Goal: Information Seeking & Learning: Learn about a topic

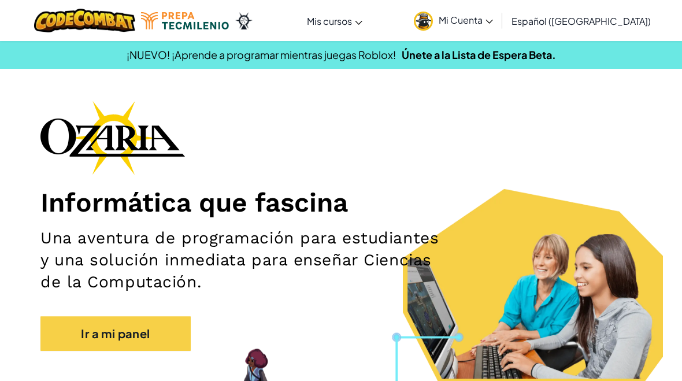
click at [0, 0] on link "Aula de Ozaria" at bounding box center [0, 0] width 0 height 0
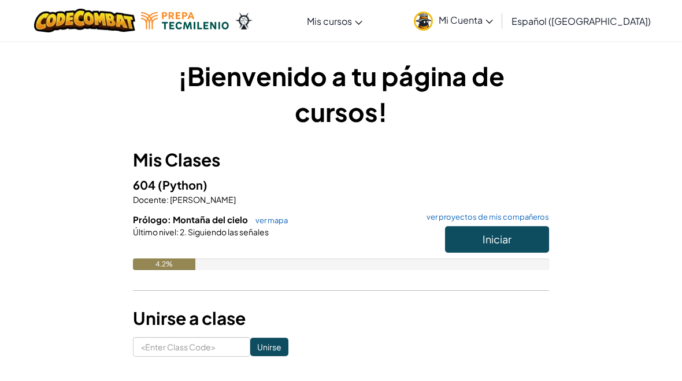
click at [499, 248] on button "Iniciar" at bounding box center [497, 239] width 104 height 27
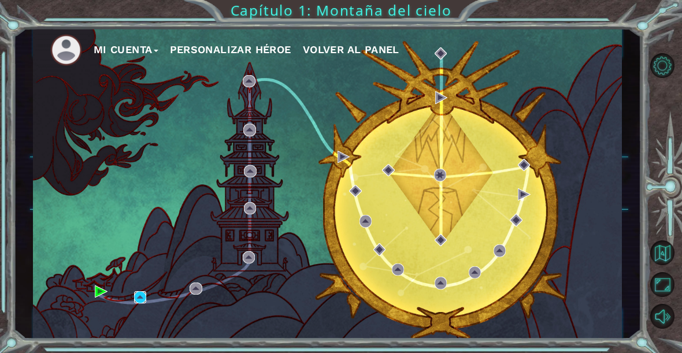
click at [140, 301] on img at bounding box center [140, 297] width 12 height 12
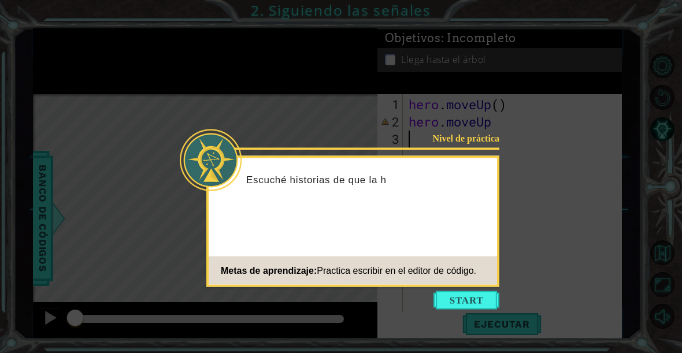
click at [448, 287] on div "Nivel de práctica Escuché historias de que la h Metas de aprendizaje: Practica …" at bounding box center [352, 221] width 293 height 131
click at [449, 295] on button "Start" at bounding box center [466, 300] width 66 height 18
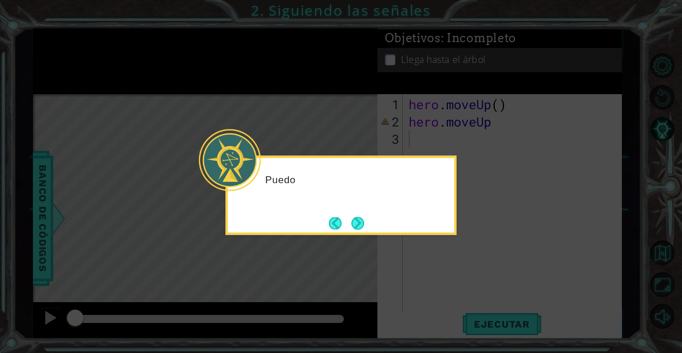
click at [354, 228] on button "Next" at bounding box center [357, 223] width 13 height 13
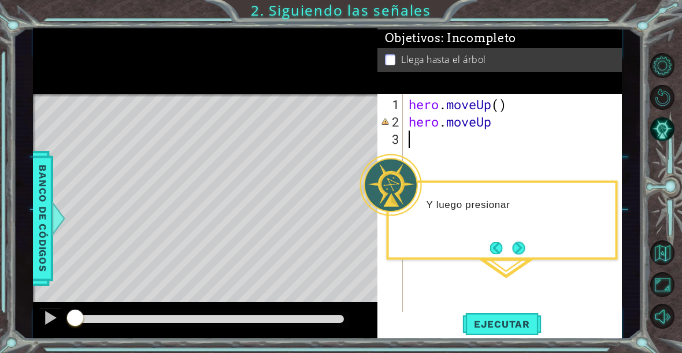
click at [520, 250] on button "Next" at bounding box center [519, 248] width 13 height 13
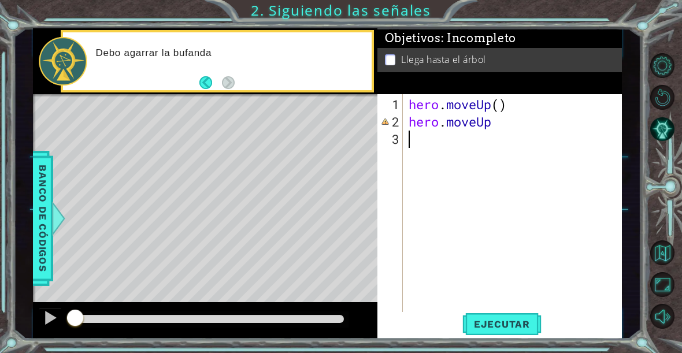
click at [205, 84] on button "Back" at bounding box center [210, 82] width 23 height 13
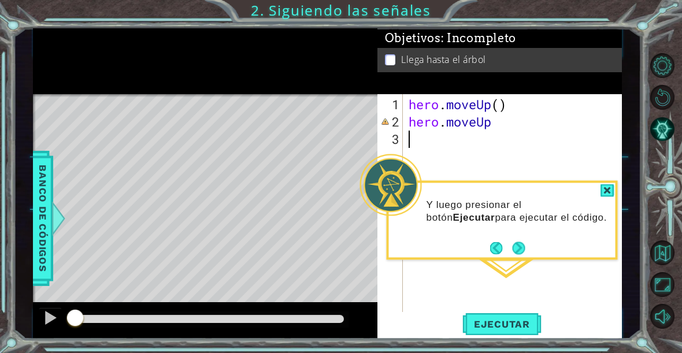
click at [606, 195] on div at bounding box center [607, 190] width 14 height 13
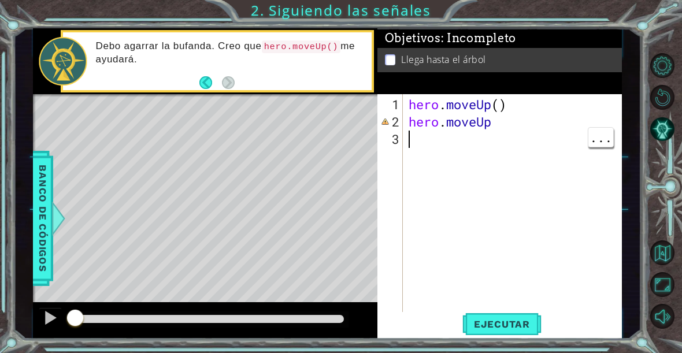
click at [488, 131] on div "hero . moveUp ( ) hero . moveUp" at bounding box center [515, 226] width 219 height 260
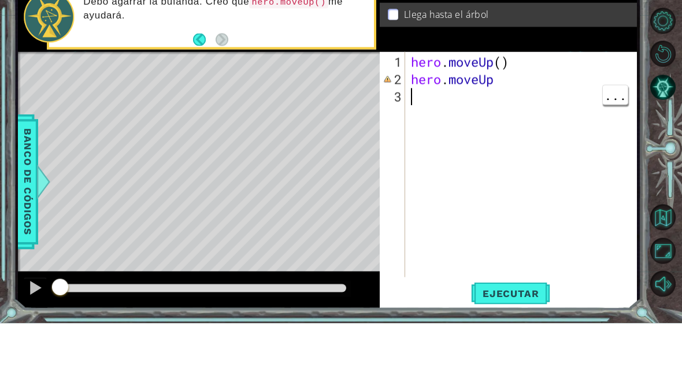
click at [544, 101] on div "hero . moveUp ( ) hero . moveUp" at bounding box center [523, 231] width 231 height 260
click at [496, 101] on div "hero . moveUp ( ) hero . moveUp" at bounding box center [523, 231] width 231 height 260
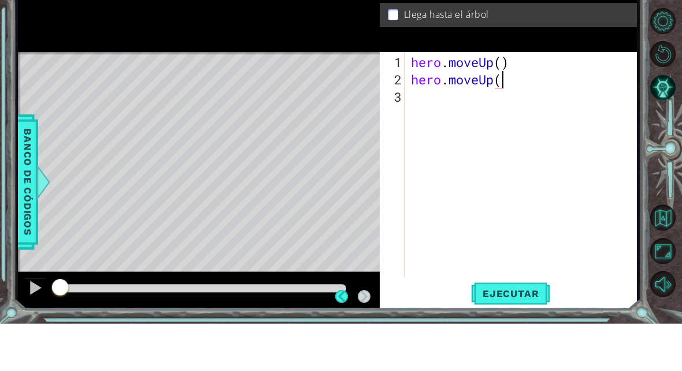
scroll to position [20, 35]
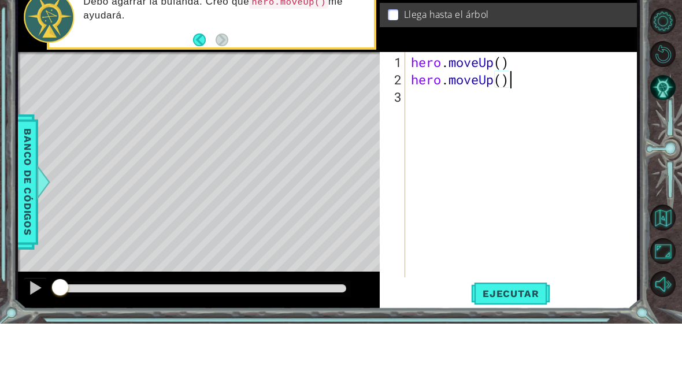
type textarea "abcde fg"
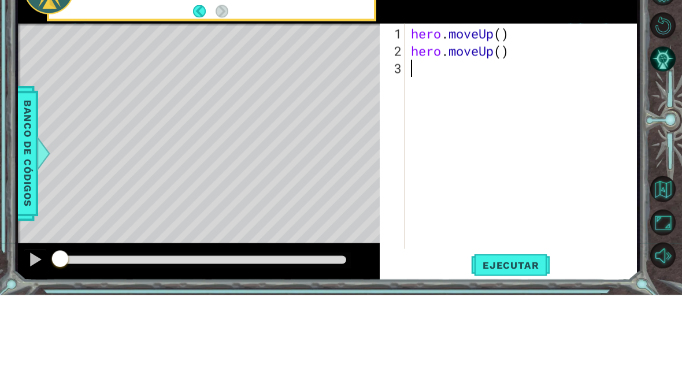
click at [95, 99] on div "Level Map" at bounding box center [285, 269] width 534 height 340
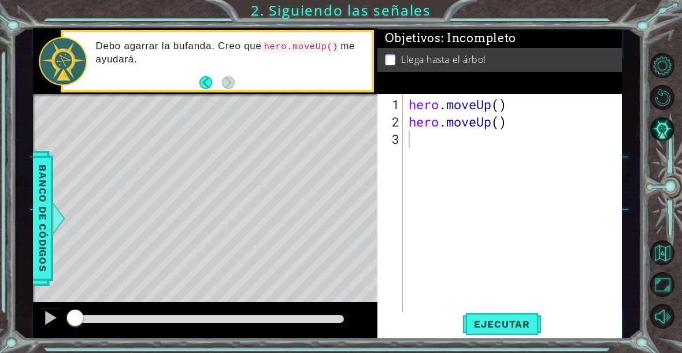
click at [525, 322] on span "Ejecutar" at bounding box center [501, 324] width 79 height 12
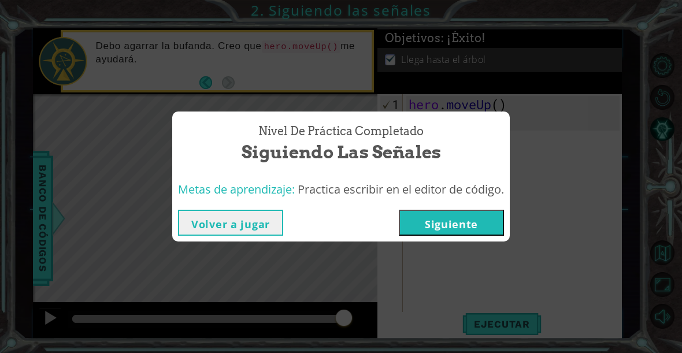
click at [495, 226] on button "Siguiente" at bounding box center [451, 223] width 105 height 26
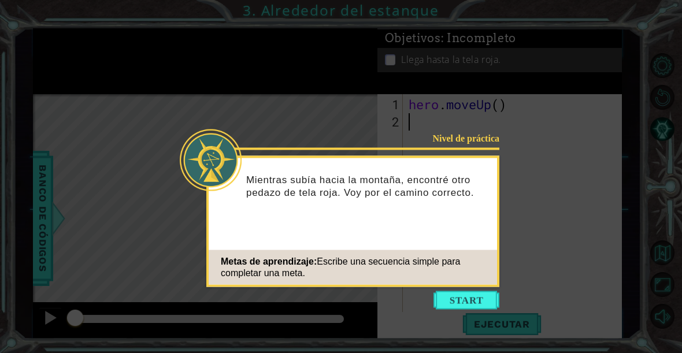
click at [484, 302] on button "Start" at bounding box center [466, 300] width 66 height 18
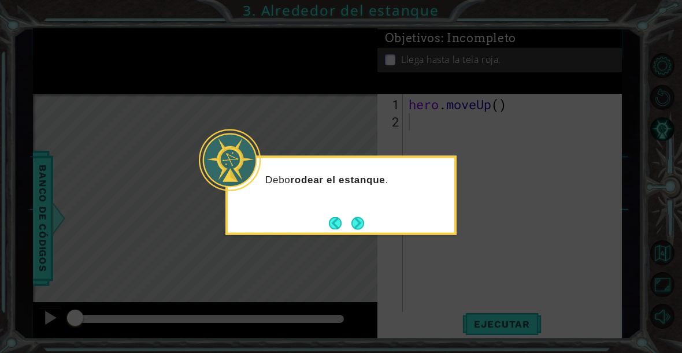
click at [364, 228] on button "Next" at bounding box center [357, 223] width 13 height 13
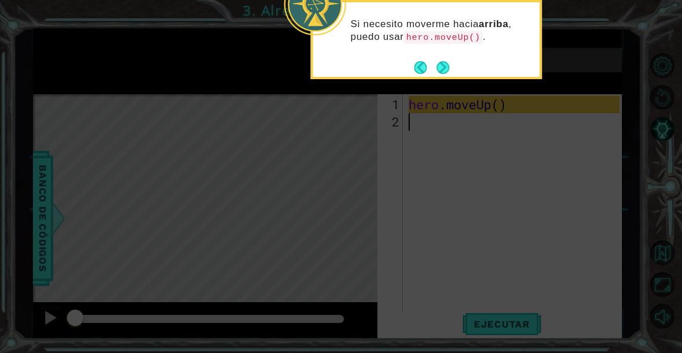
click at [446, 70] on button "Next" at bounding box center [443, 67] width 13 height 13
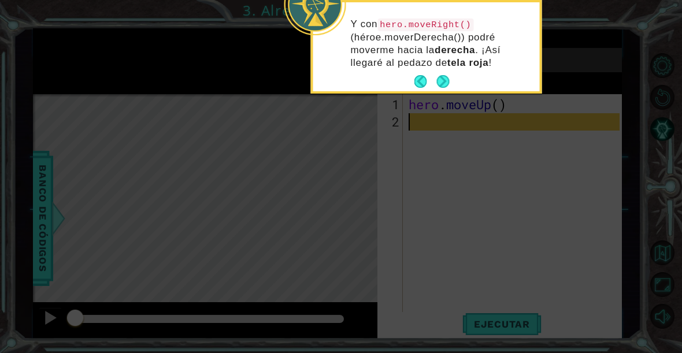
click at [443, 80] on button "Next" at bounding box center [442, 81] width 13 height 13
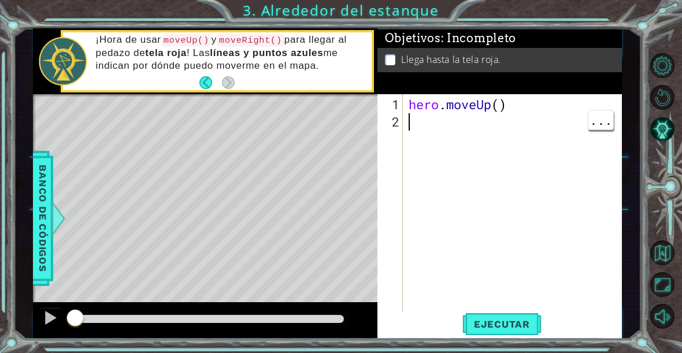
click at [414, 131] on div "hero . moveUp ( )" at bounding box center [515, 226] width 219 height 260
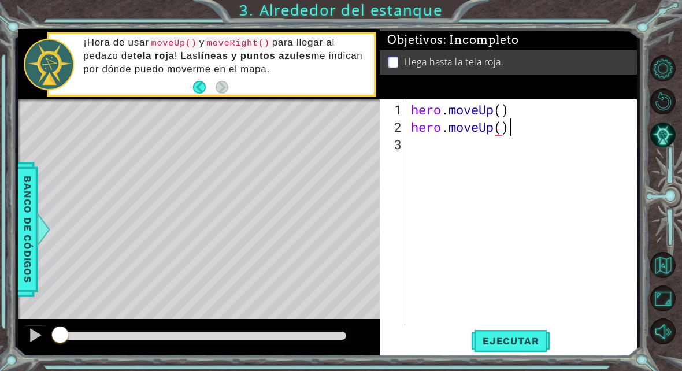
scroll to position [20, 112]
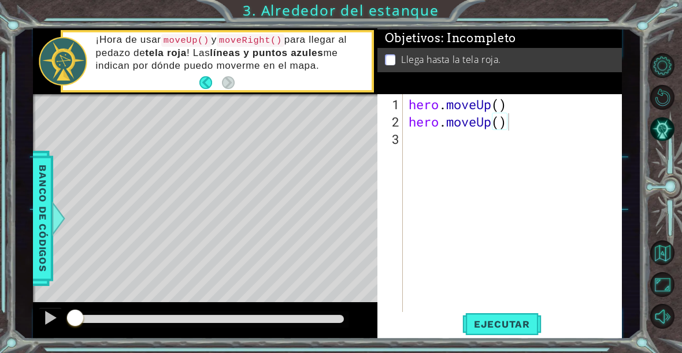
click at [519, 326] on span "Ejecutar" at bounding box center [501, 324] width 79 height 12
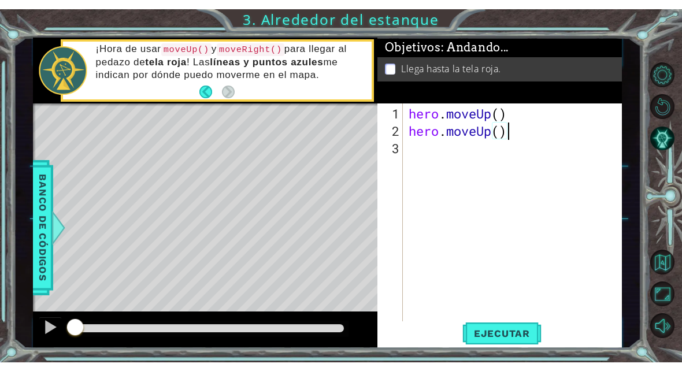
scroll to position [20, 63]
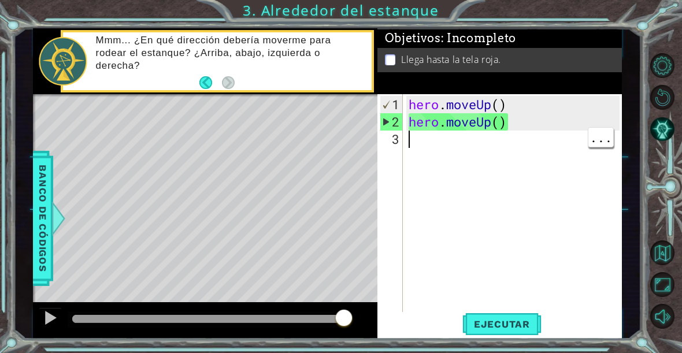
click at [455, 163] on div "hero . moveUp ( ) hero . moveUp ( )" at bounding box center [515, 226] width 219 height 260
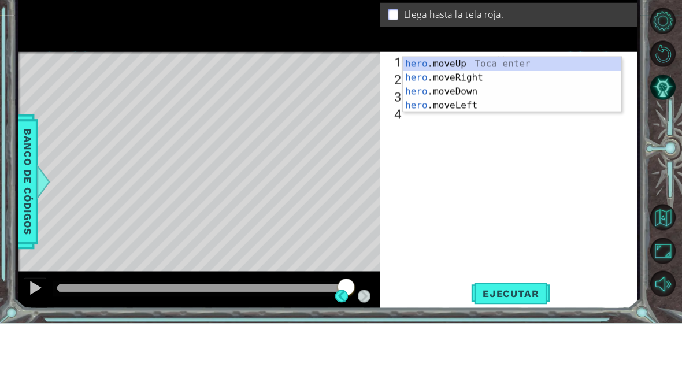
scroll to position [20, 43]
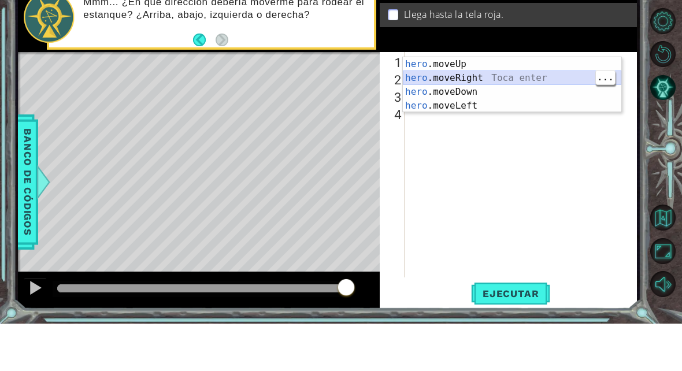
click at [538, 105] on div "hero .moveUp Toca enter hero .moveRight Toca enter hero .moveDown Toca enter he…" at bounding box center [512, 146] width 218 height 83
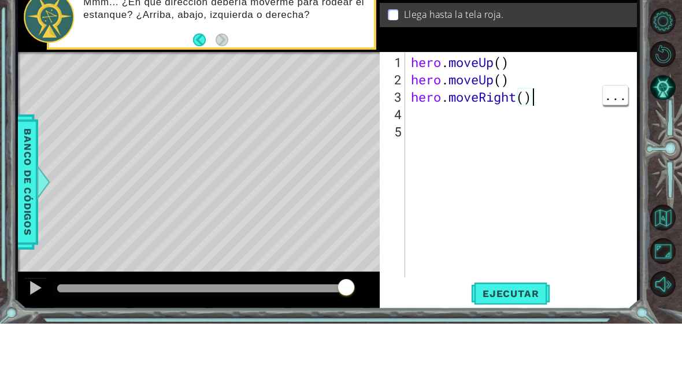
click at [551, 101] on div "hero . moveUp ( ) hero . moveUp ( ) hero . moveRight ( )" at bounding box center [523, 231] width 231 height 260
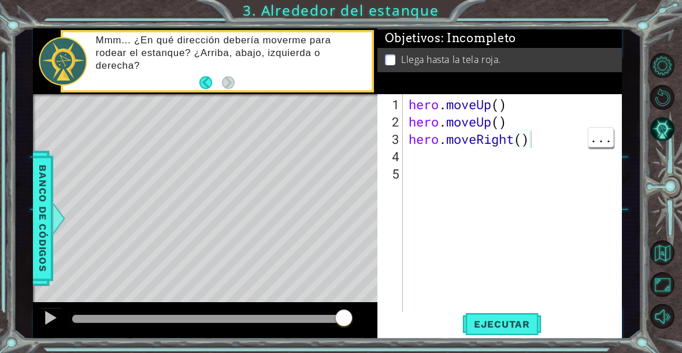
click at [519, 322] on span "Ejecutar" at bounding box center [501, 324] width 79 height 12
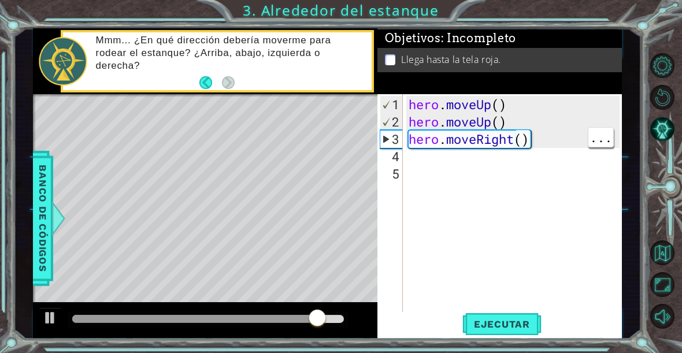
click at [474, 164] on div "hero . moveUp ( ) hero . moveUp ( ) hero . moveRight ( )" at bounding box center [515, 226] width 219 height 260
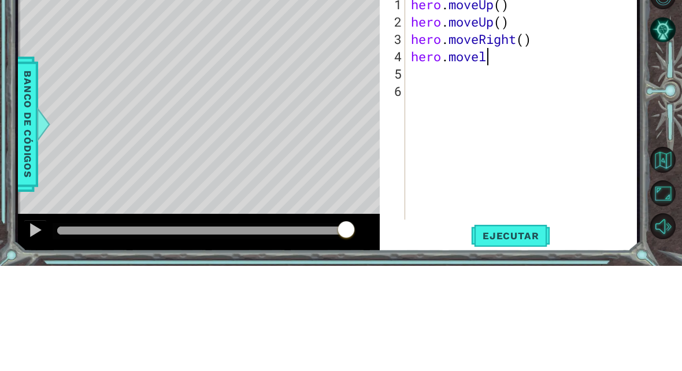
scroll to position [20, 28]
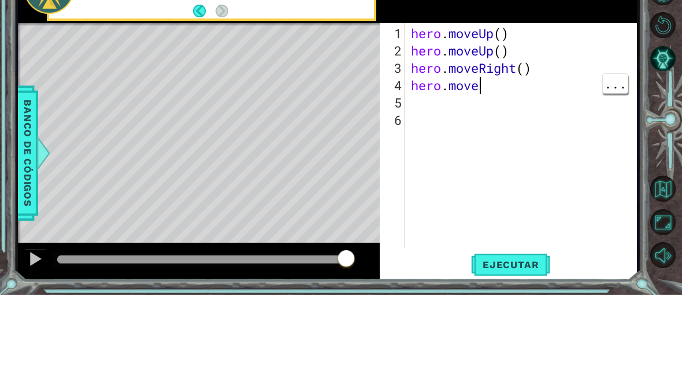
click at [488, 101] on div "hero . moveUp ( ) hero . moveUp ( ) hero . moveRight ( ) hero . move" at bounding box center [523, 231] width 231 height 260
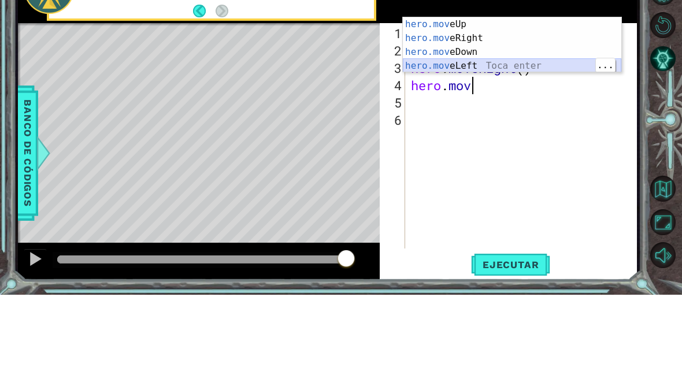
click at [502, 94] on div "hero.mov eUp Toca enter hero.mov eRight Toca enter hero.mov eDown Toca enter he…" at bounding box center [512, 135] width 218 height 83
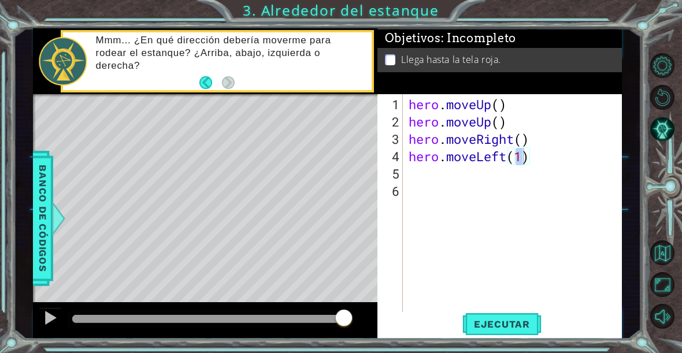
click at [531, 326] on span "Ejecutar" at bounding box center [501, 324] width 79 height 12
click at [523, 327] on span "Ejecutar" at bounding box center [501, 324] width 79 height 12
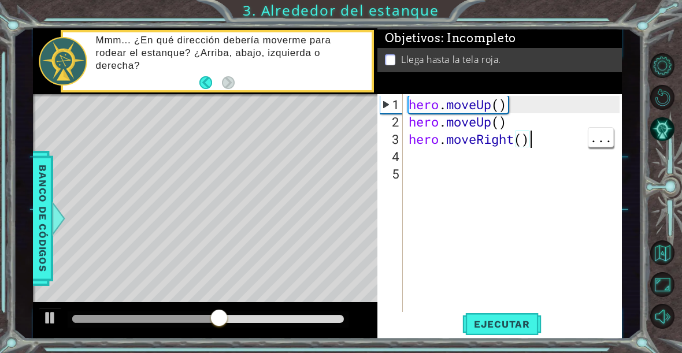
click at [545, 167] on div "hero . moveUp ( ) hero . moveUp ( ) hero . moveRight ( )" at bounding box center [515, 226] width 219 height 260
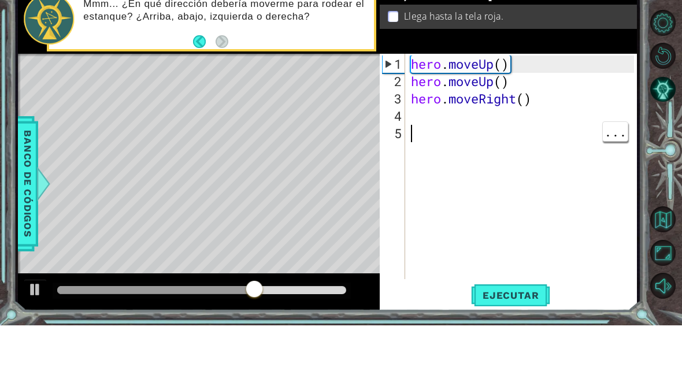
click at [444, 117] on div "hero . moveUp ( ) hero . moveUp ( ) hero . moveRight ( )" at bounding box center [523, 231] width 231 height 260
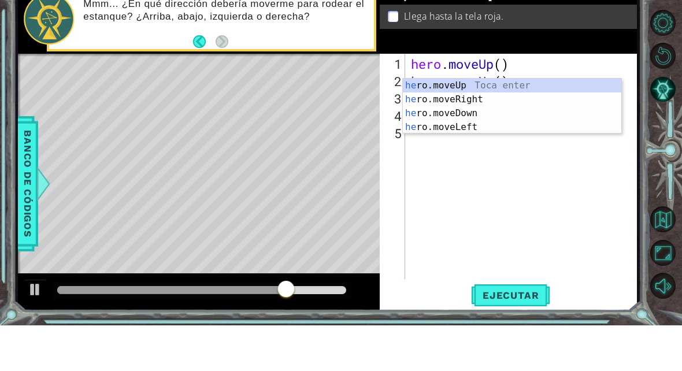
scroll to position [20, 51]
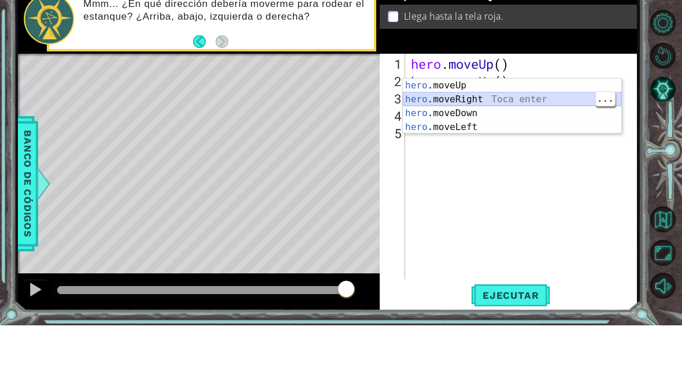
click at [465, 124] on div "hero .moveUp Toca enter hero .moveRight Toca enter hero .moveDown Toca enter he…" at bounding box center [512, 165] width 218 height 83
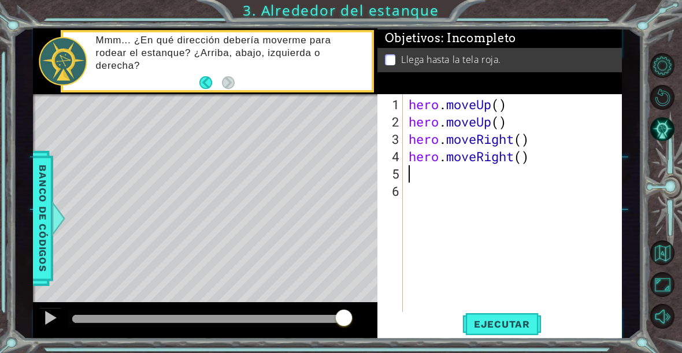
click at [519, 333] on button "Ejecutar" at bounding box center [501, 324] width 79 height 24
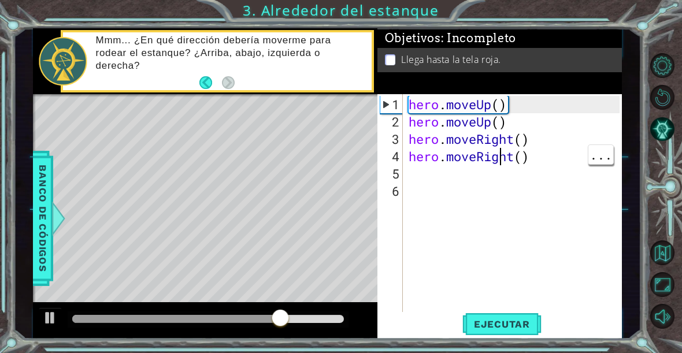
click at [523, 165] on div "hero . moveUp ( ) hero . moveUp ( ) hero . moveRight ( ) hero . moveRight ( )" at bounding box center [515, 226] width 219 height 260
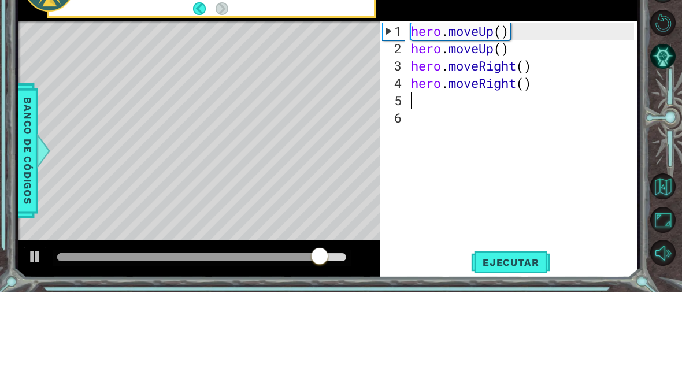
click at [527, 101] on div "hero . moveUp ( ) hero . moveUp ( ) hero . moveRight ( ) hero . moveRight ( )" at bounding box center [523, 231] width 231 height 260
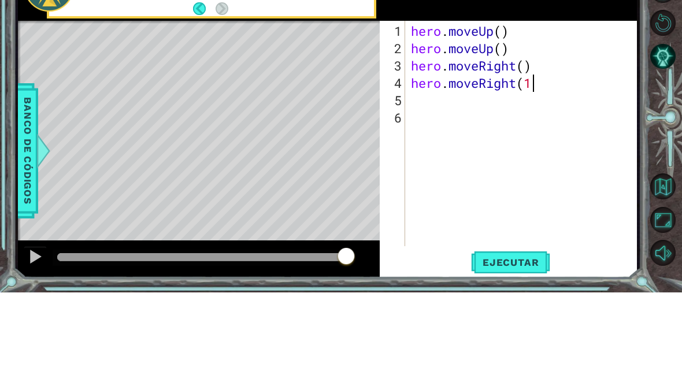
scroll to position [20, 43]
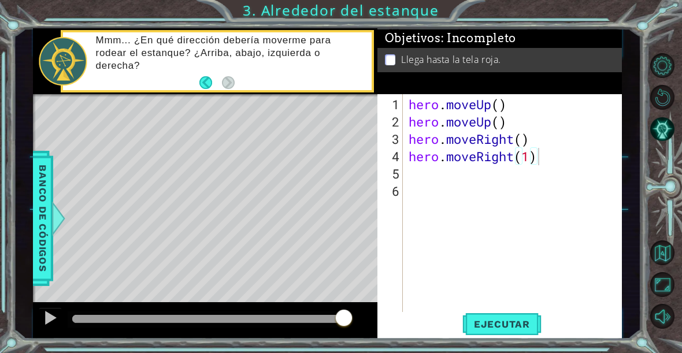
click at [529, 320] on span "Ejecutar" at bounding box center [501, 324] width 79 height 12
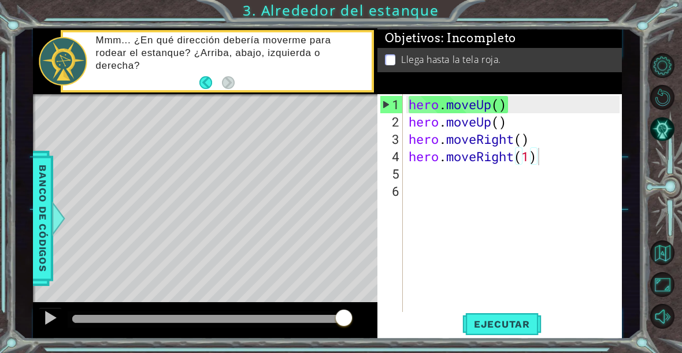
click at [515, 325] on span "Ejecutar" at bounding box center [501, 324] width 79 height 12
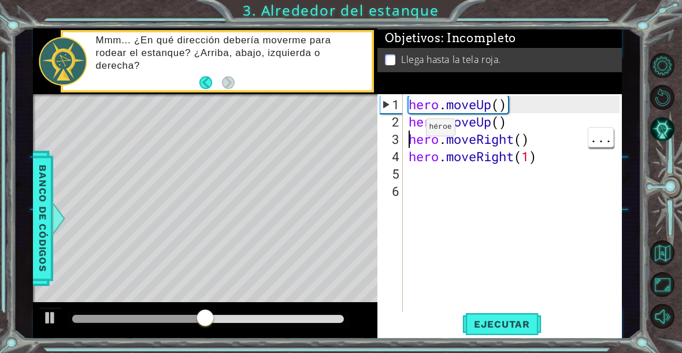
click at [401, 125] on div "2" at bounding box center [391, 121] width 23 height 17
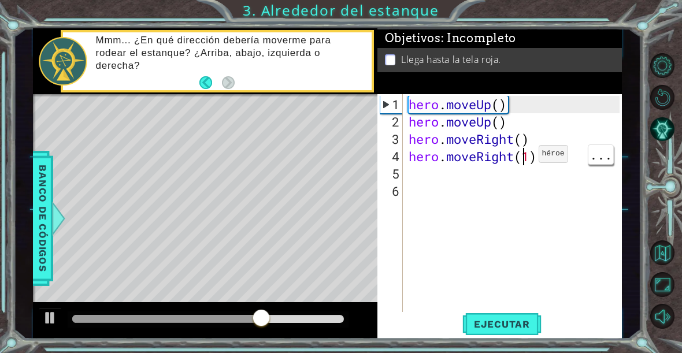
click at [521, 158] on div "hero . moveUp ( ) hero . moveUp ( ) hero . moveRight ( ) hero . moveRight ( 1 )" at bounding box center [515, 226] width 219 height 260
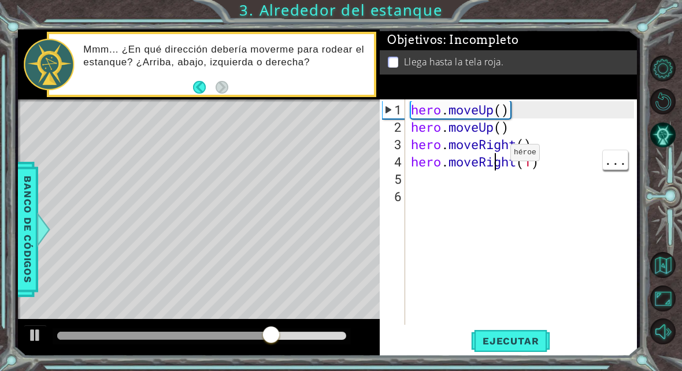
click at [493, 157] on div "hero . moveUp ( ) hero . moveUp ( ) hero . moveRight ( ) hero . moveRight ( 1 )" at bounding box center [523, 231] width 231 height 260
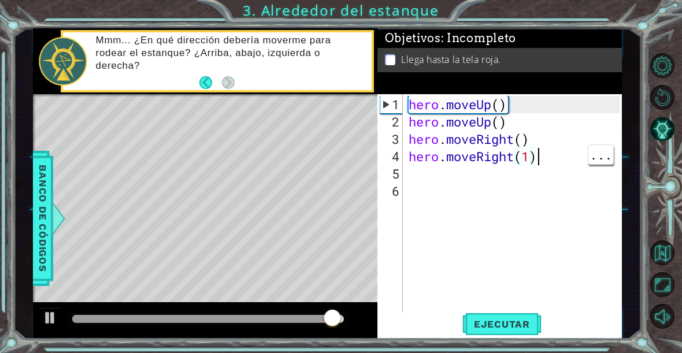
click at [549, 160] on div "hero . moveUp ( ) hero . moveUp ( ) hero . moveRight ( ) hero . moveRight ( 1 )" at bounding box center [515, 226] width 219 height 260
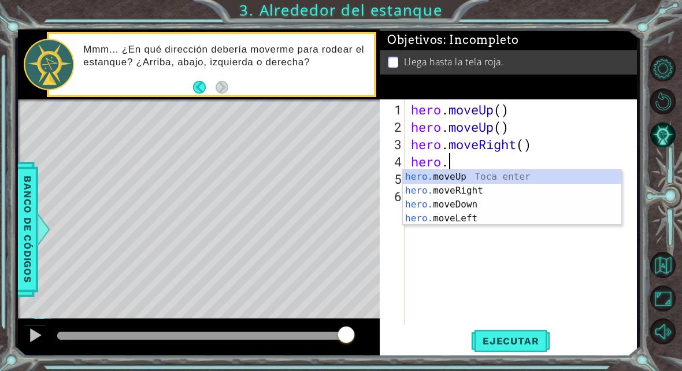
type textarea "abcde fg"
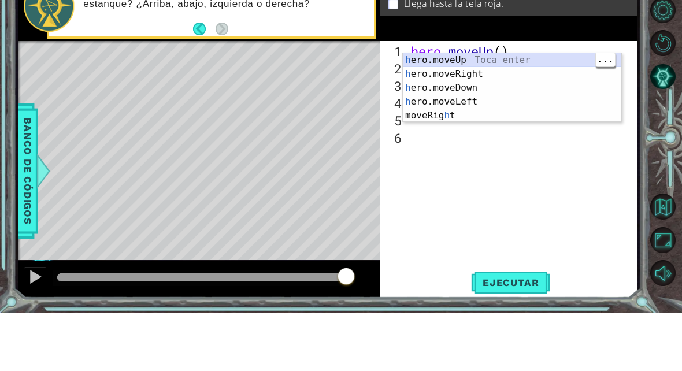
click at [455, 112] on div "h ero.moveUp Toca enter h ero.moveRight Toca enter h ero.moveDown Toca enter h …" at bounding box center [512, 160] width 218 height 97
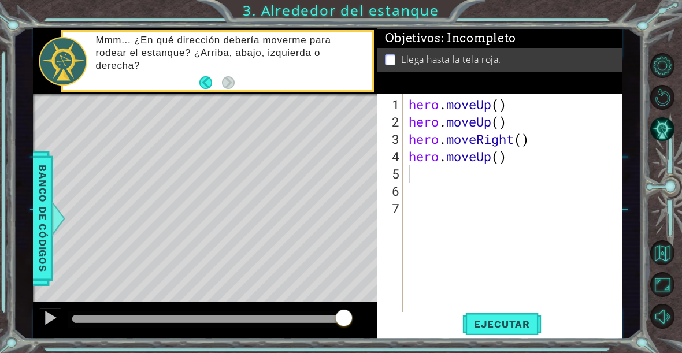
click at [526, 327] on span "Ejecutar" at bounding box center [501, 324] width 79 height 12
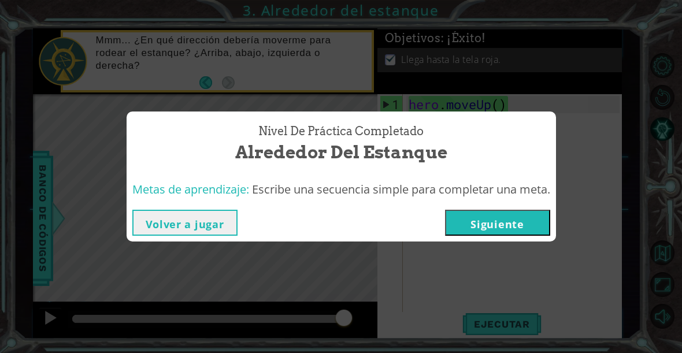
click at [522, 234] on button "Siguiente" at bounding box center [497, 223] width 105 height 26
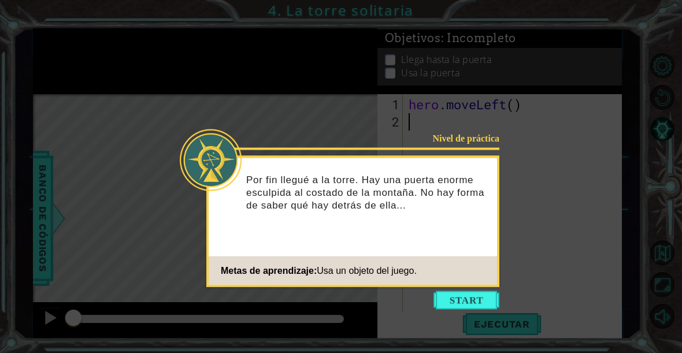
click at [484, 294] on button "Start" at bounding box center [466, 300] width 66 height 18
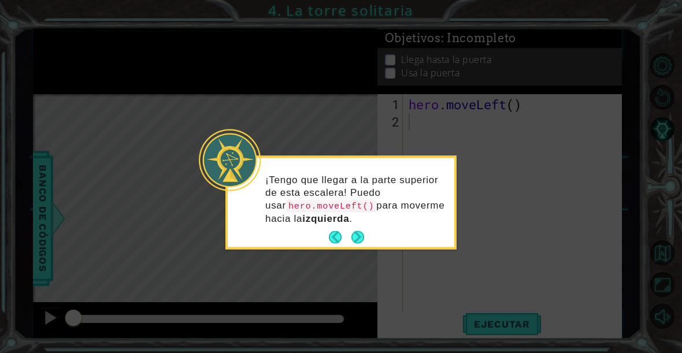
click at [355, 241] on button "Next" at bounding box center [357, 237] width 13 height 13
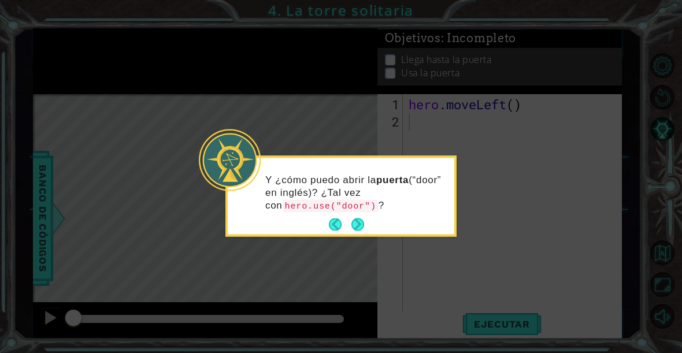
click at [364, 227] on button "Next" at bounding box center [357, 224] width 13 height 13
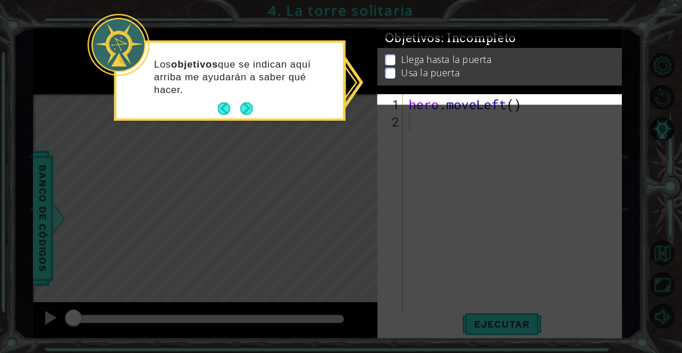
click at [246, 108] on button "Next" at bounding box center [246, 108] width 13 height 13
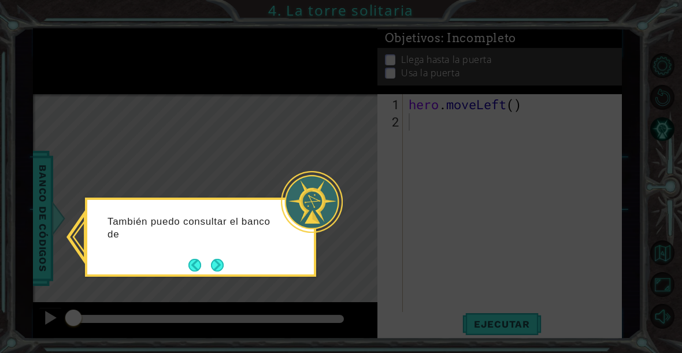
click at [221, 272] on button "Next" at bounding box center [217, 265] width 13 height 13
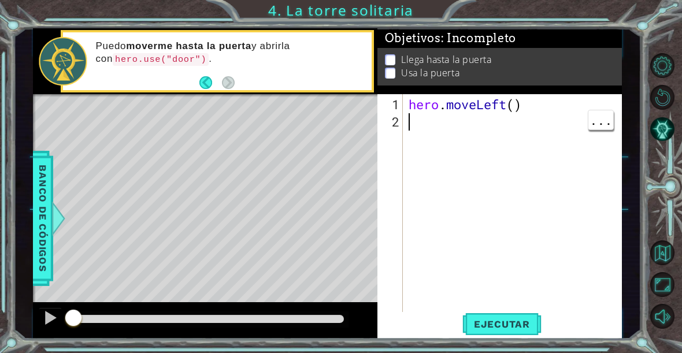
click at [418, 127] on div "hero . moveLeft ( )" at bounding box center [515, 226] width 219 height 260
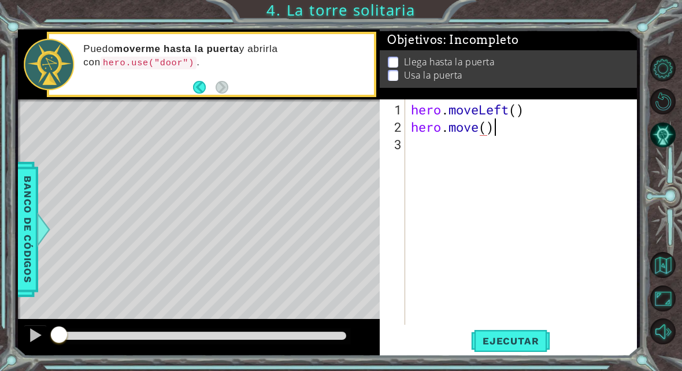
scroll to position [20, 96]
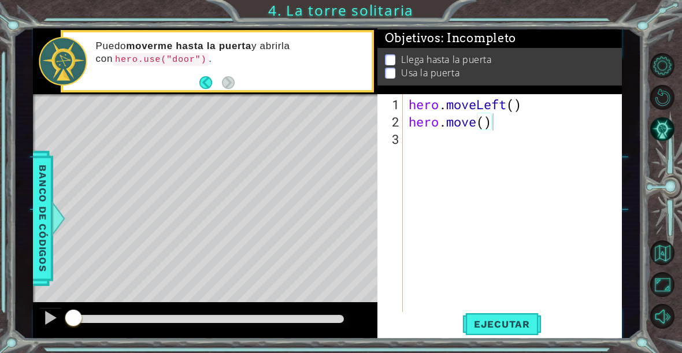
click at [521, 330] on span "Ejecutar" at bounding box center [501, 324] width 79 height 12
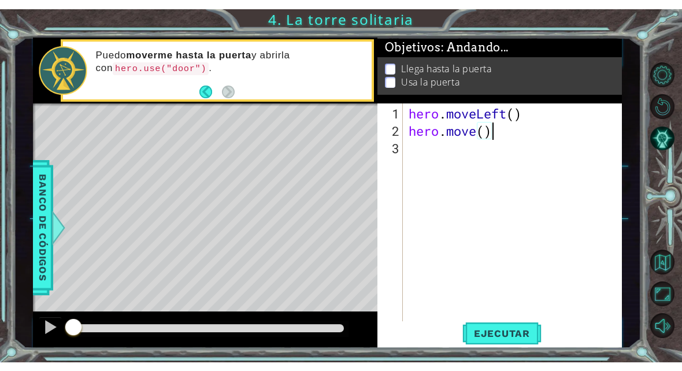
scroll to position [20, 63]
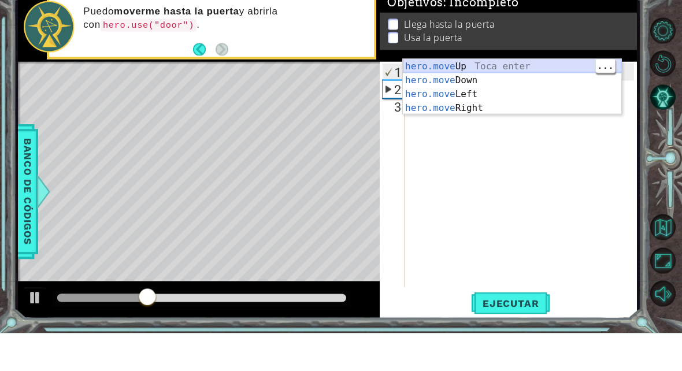
click at [457, 97] on div "hero.move Up Toca enter hero.move Down Toca enter hero.move Left Toca enter her…" at bounding box center [512, 138] width 218 height 83
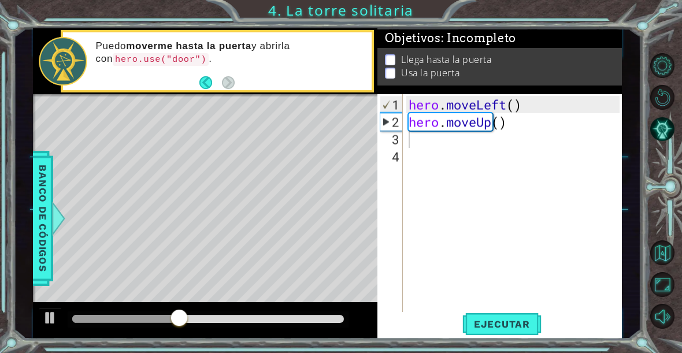
click at [531, 330] on span "Ejecutar" at bounding box center [501, 324] width 79 height 12
click at [502, 131] on div "hero . moveLeft ( ) hero . moveUp ( )" at bounding box center [515, 226] width 219 height 260
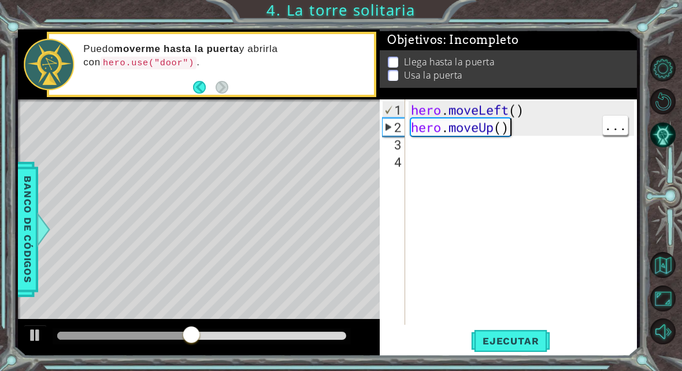
click at [534, 127] on div "hero . moveLeft ( ) hero . moveUp ( )" at bounding box center [523, 231] width 231 height 260
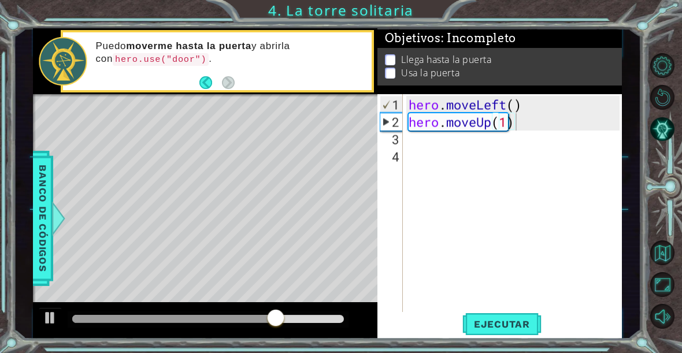
click at [526, 314] on button "Ejecutar" at bounding box center [501, 324] width 79 height 24
click at [514, 125] on div "hero . moveLeft ( ) hero . moveUp ( 1 )" at bounding box center [515, 226] width 219 height 260
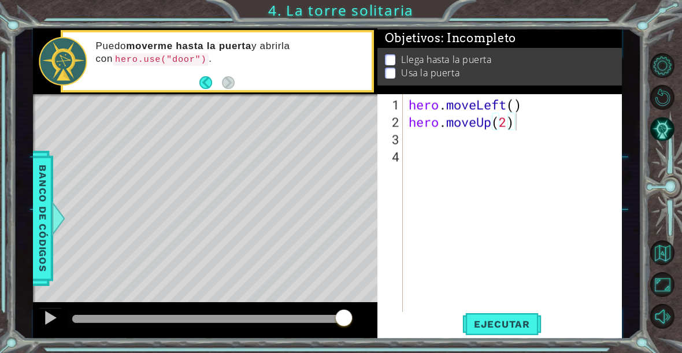
click at [516, 320] on span "Ejecutar" at bounding box center [501, 324] width 79 height 12
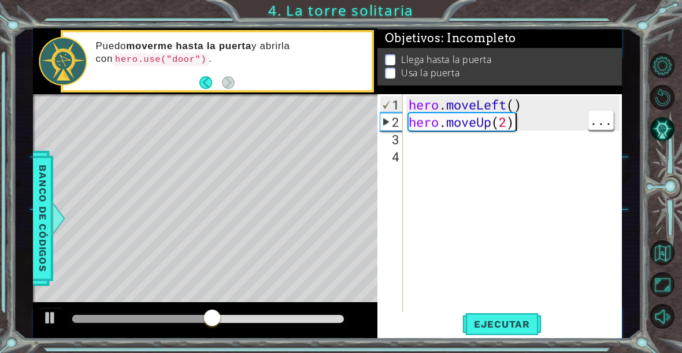
click at [528, 122] on div "hero . moveLeft ( ) hero . moveUp ( 2 )" at bounding box center [515, 226] width 219 height 260
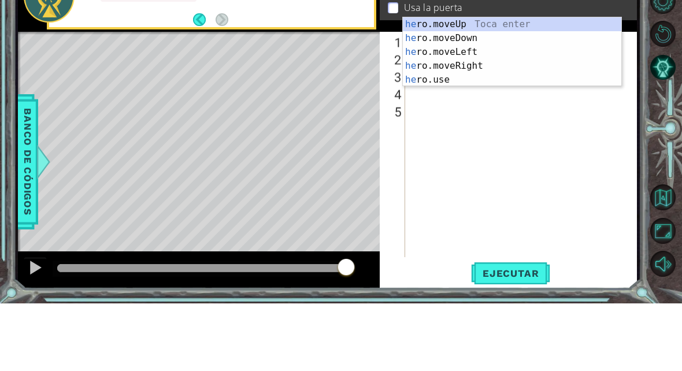
scroll to position [20, 43]
click at [461, 85] on div "her o.moveUp Toca enter her o.moveDown Toca enter her o.moveLeft [PERSON_NAME] …" at bounding box center [512, 133] width 218 height 97
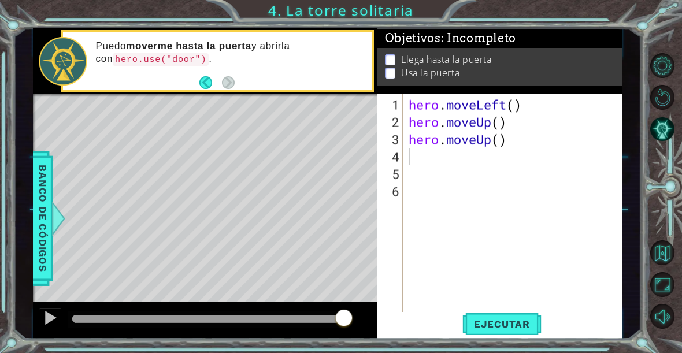
click at [519, 326] on span "Ejecutar" at bounding box center [501, 324] width 79 height 12
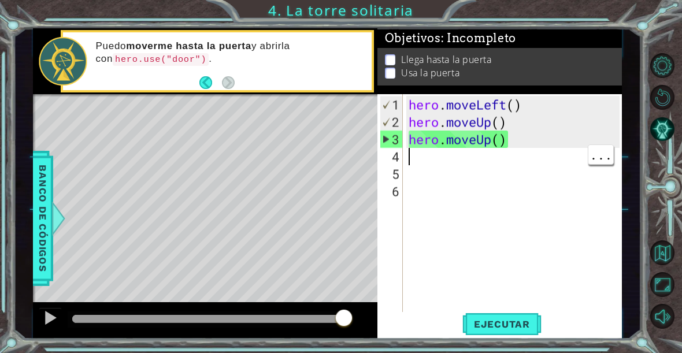
click at [504, 144] on div "hero . moveLeft ( ) hero . moveUp ( ) hero . moveUp ( )" at bounding box center [515, 226] width 219 height 260
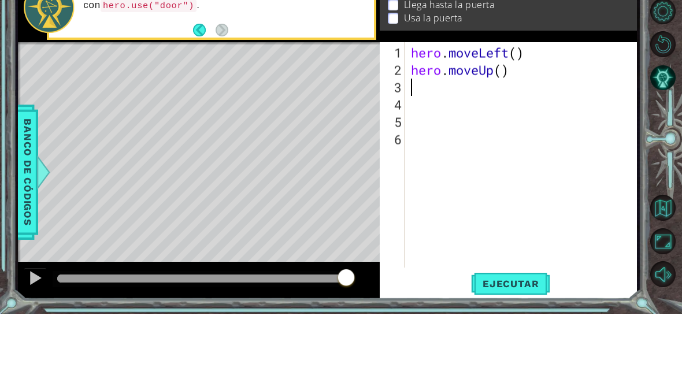
click at [317, 101] on div "Level Map" at bounding box center [285, 269] width 534 height 340
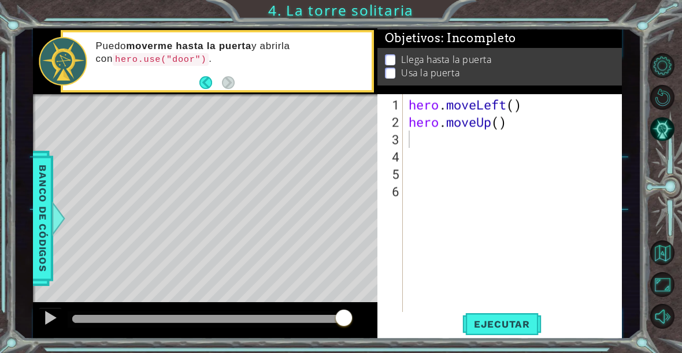
click at [118, 276] on div "Level Map" at bounding box center [300, 264] width 534 height 340
click at [503, 126] on div "hero . moveLeft ( ) hero . moveUp ( )" at bounding box center [515, 226] width 219 height 260
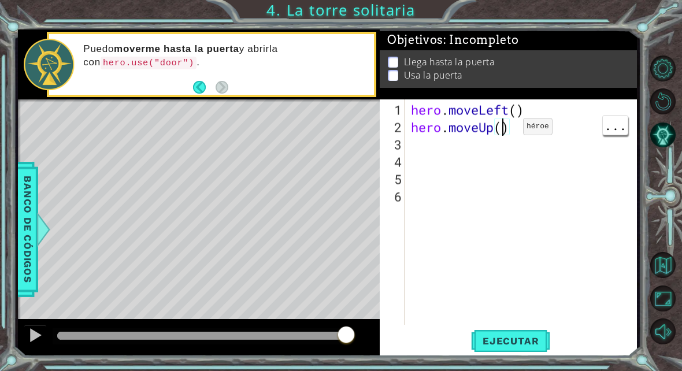
scroll to position [20, 28]
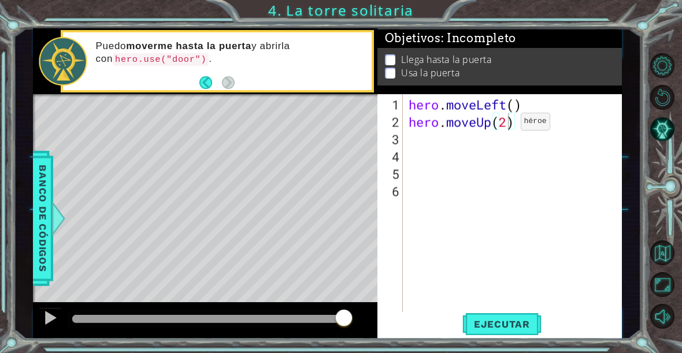
click at [526, 317] on button "Ejecutar" at bounding box center [501, 324] width 79 height 24
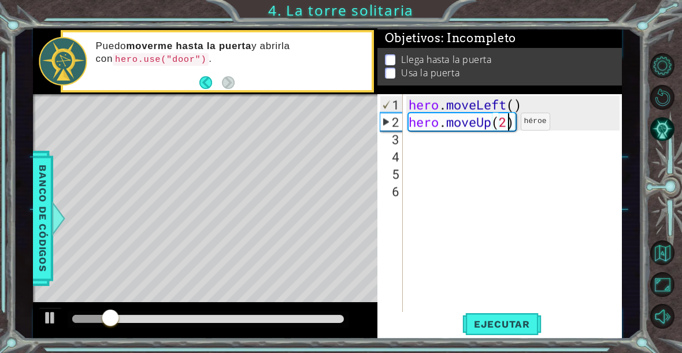
click at [202, 242] on div "Level Map" at bounding box center [300, 264] width 534 height 340
click at [199, 236] on div "Level Map" at bounding box center [300, 264] width 534 height 340
click at [199, 240] on div "Level Map" at bounding box center [300, 264] width 534 height 340
click at [137, 268] on div "Level Map" at bounding box center [300, 264] width 534 height 340
click at [138, 261] on div "Level Map" at bounding box center [300, 264] width 534 height 340
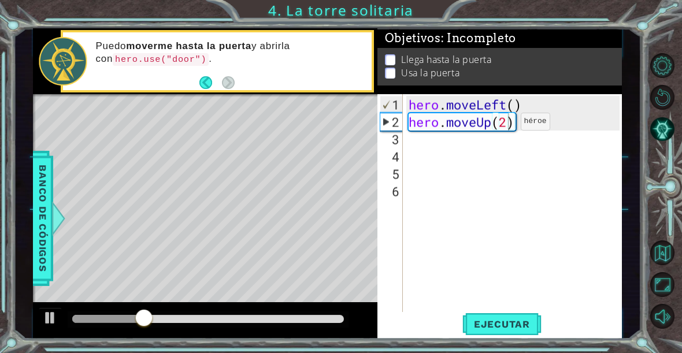
click at [137, 260] on div "Level Map" at bounding box center [300, 264] width 534 height 340
click at [534, 124] on div "hero . moveLeft ( ) hero . moveUp ( 2 )" at bounding box center [515, 226] width 219 height 260
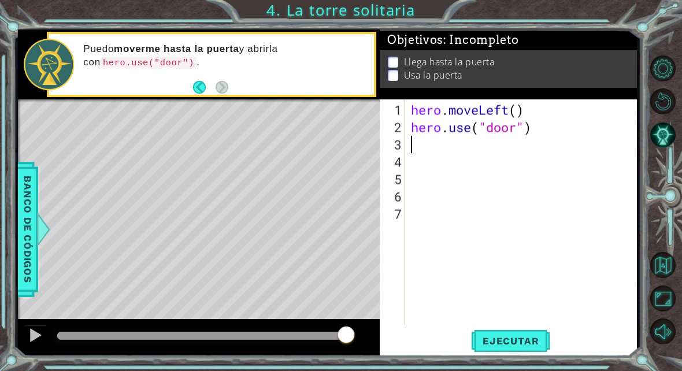
scroll to position [20, 63]
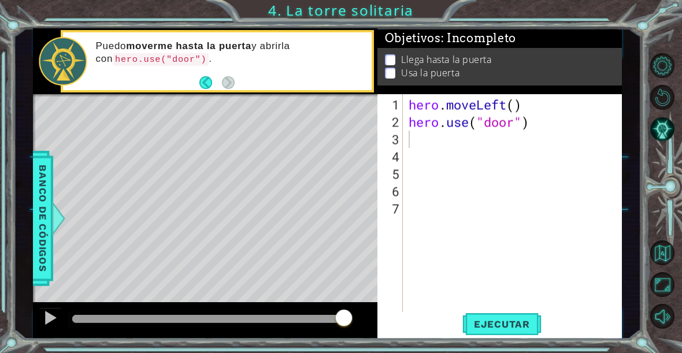
click at [514, 330] on button "Ejecutar" at bounding box center [501, 324] width 79 height 24
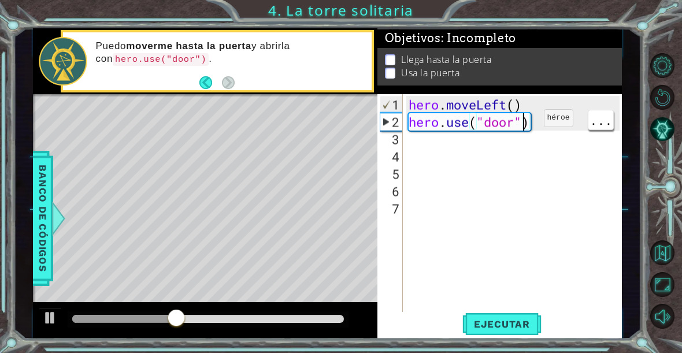
click at [537, 139] on div "hero . moveLeft ( ) hero . use ( "door" )" at bounding box center [515, 226] width 219 height 260
click at [517, 328] on span "Ejecutar" at bounding box center [501, 324] width 79 height 12
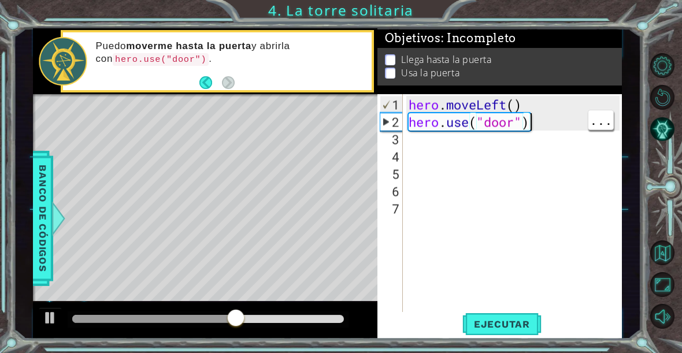
click at [545, 126] on div "hero . moveLeft ( ) hero . use ( "door" )" at bounding box center [515, 226] width 219 height 260
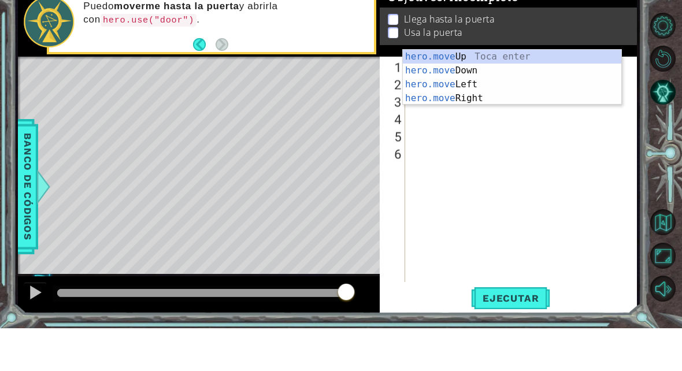
scroll to position [20, 96]
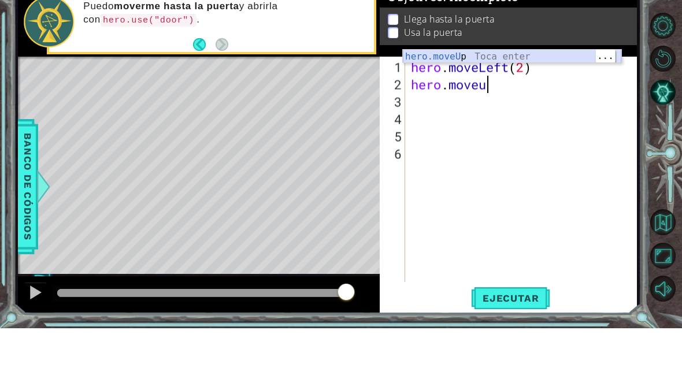
click at [456, 92] on div "hero.moveU p Toca enter" at bounding box center [512, 113] width 218 height 42
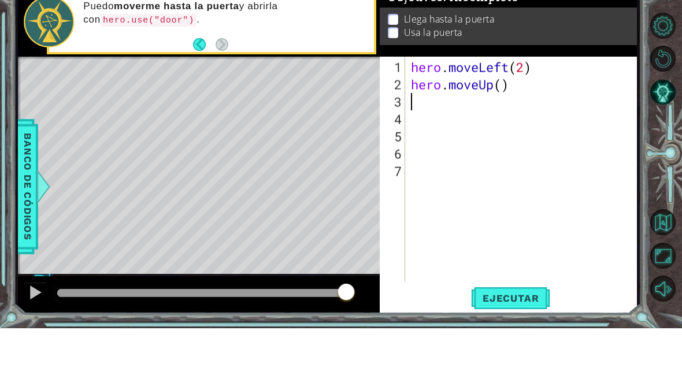
click at [458, 55] on div "Objetivos : Incompleto Llega hasta la [GEOGRAPHIC_DATA] la puerta" at bounding box center [508, 64] width 257 height 69
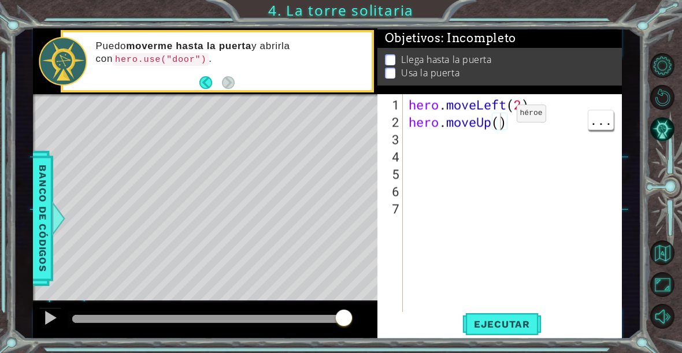
click at [495, 133] on div "hero . moveLeft ( 2 ) hero . moveUp ( )" at bounding box center [515, 226] width 219 height 260
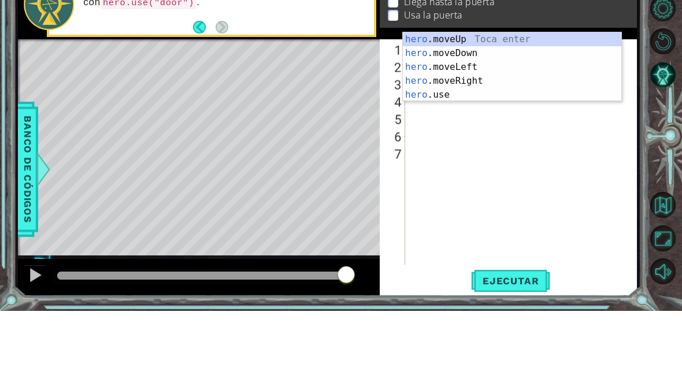
scroll to position [20, 58]
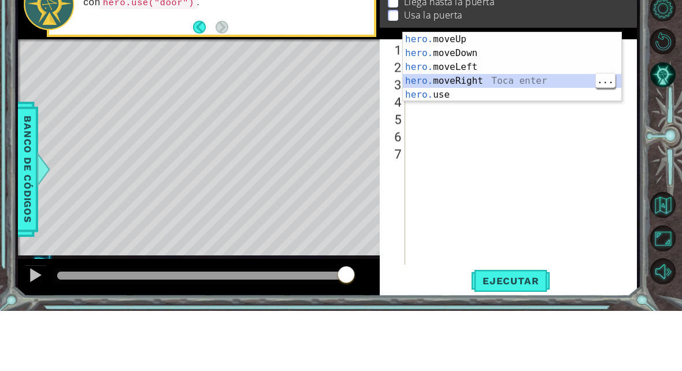
click at [483, 92] on div "hero. moveUp Toca enter hero. moveDown Toca enter hero. moveLeft Toca enter her…" at bounding box center [512, 140] width 218 height 97
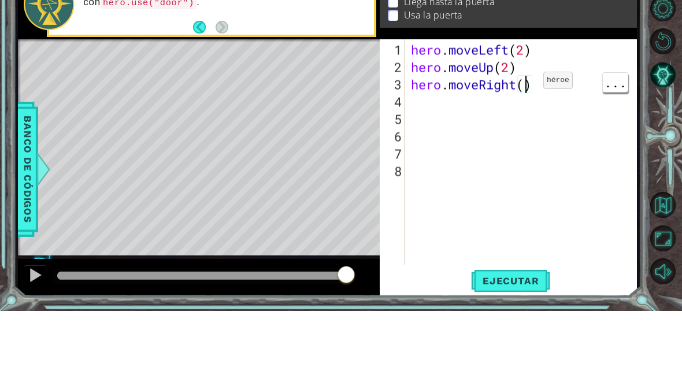
scroll to position [20, 28]
click at [423, 103] on div "hero . moveLeft ( 2 ) hero . moveUp ( 2 ) hero . moveRight ( 2 )" at bounding box center [523, 231] width 231 height 260
type textarea "abcde fg"
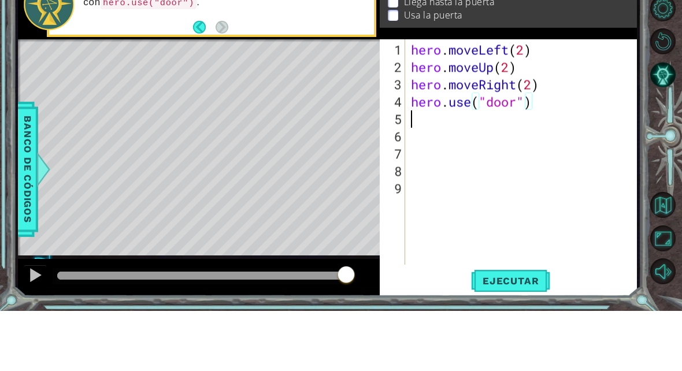
scroll to position [20, 63]
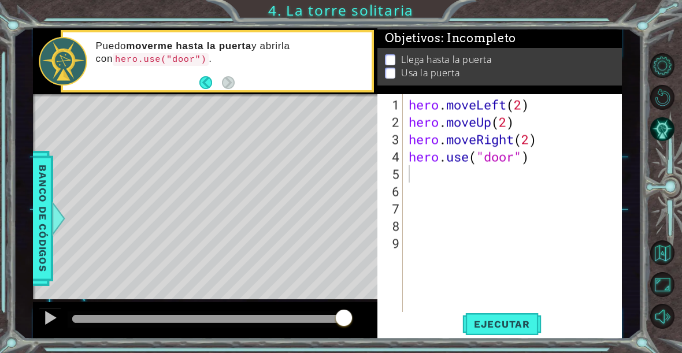
click at [519, 321] on span "Ejecutar" at bounding box center [501, 324] width 79 height 12
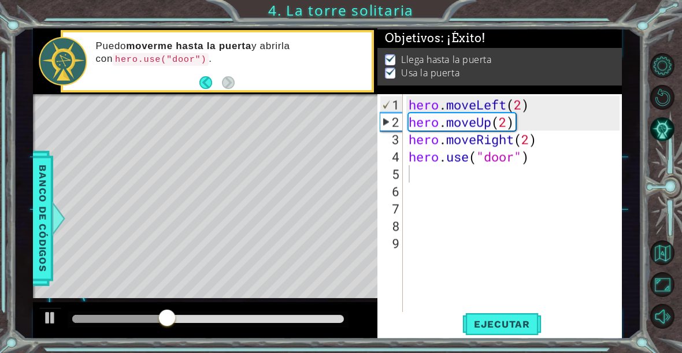
click at [514, 325] on span "Ejecutar" at bounding box center [501, 324] width 79 height 12
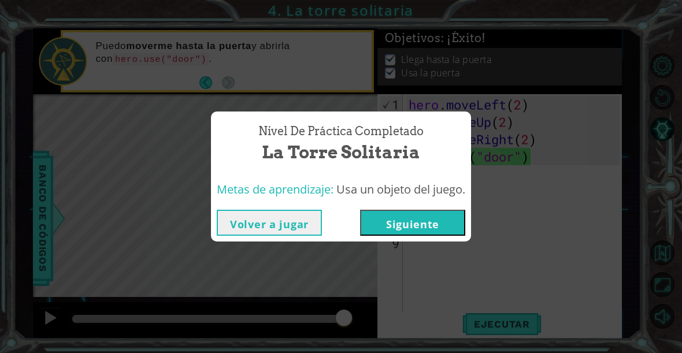
click at [420, 231] on button "Siguiente" at bounding box center [412, 223] width 105 height 26
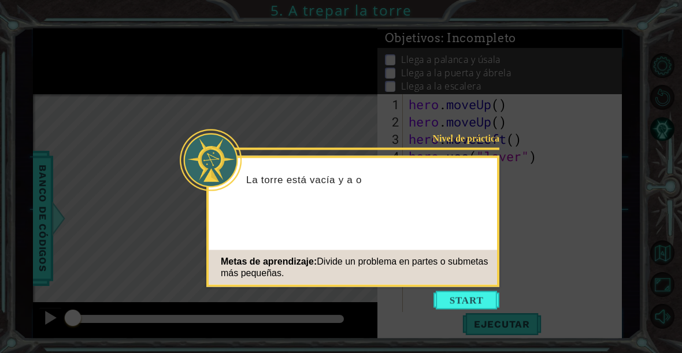
click at [468, 296] on button "Start" at bounding box center [466, 300] width 66 height 18
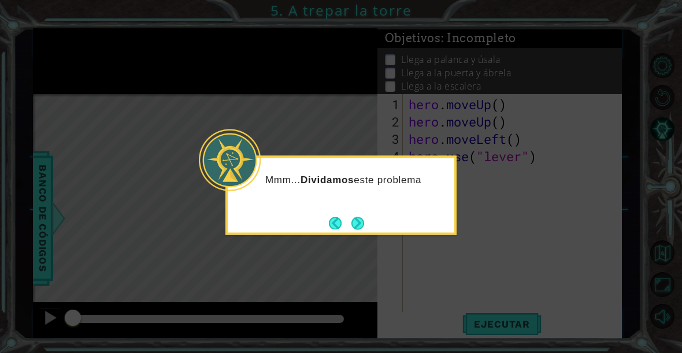
click at [357, 231] on icon at bounding box center [341, 176] width 682 height 353
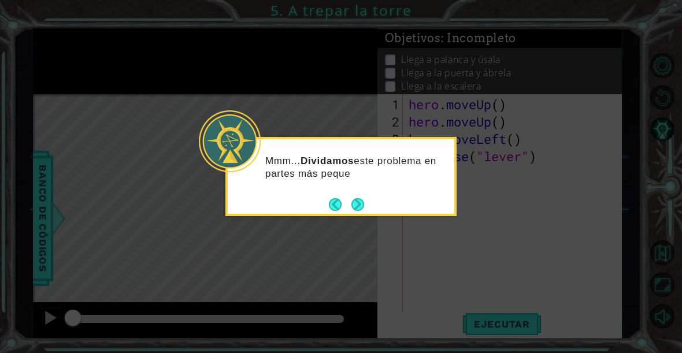
click at [364, 206] on button "Next" at bounding box center [357, 204] width 13 height 13
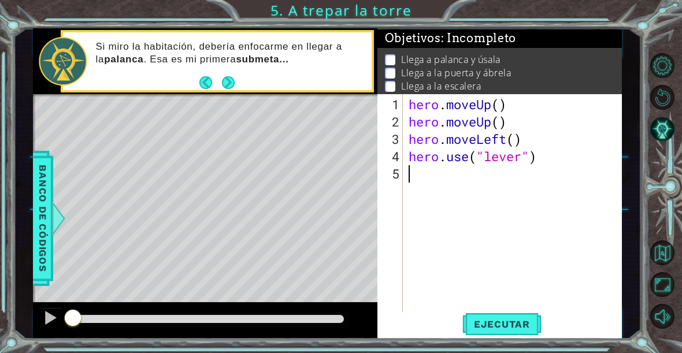
click at [231, 88] on button "Next" at bounding box center [228, 82] width 13 height 13
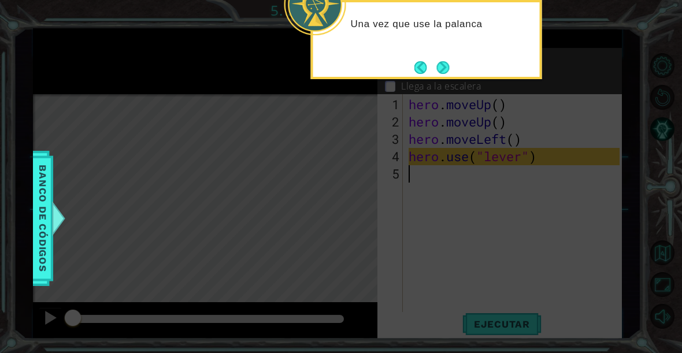
click at [441, 68] on button "Next" at bounding box center [443, 67] width 13 height 13
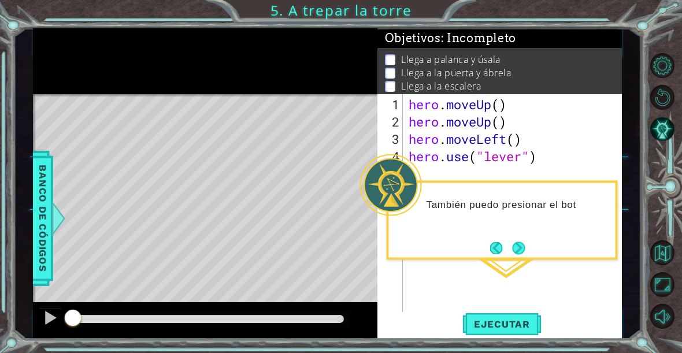
click at [513, 248] on button "Next" at bounding box center [519, 248] width 13 height 13
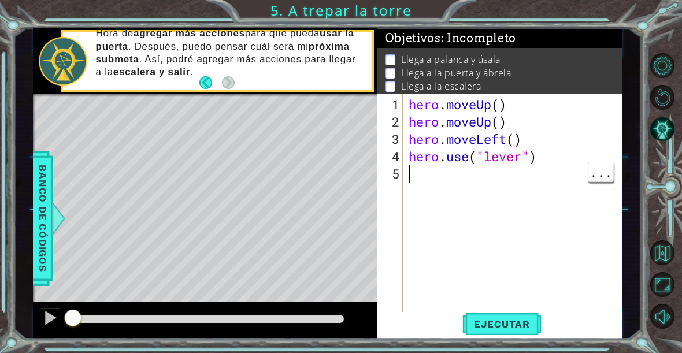
click at [423, 177] on div "hero . moveUp ( ) hero . moveUp ( ) hero . moveLeft ( ) hero . use ( "lever" )" at bounding box center [515, 226] width 219 height 260
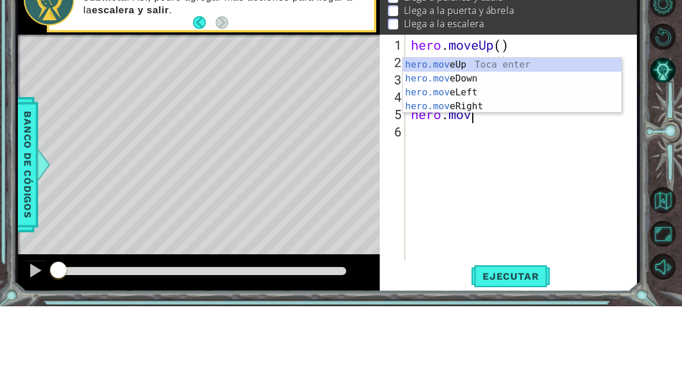
scroll to position [20, 81]
click at [445, 122] on div "hero.move Up Toca enter hero.move Down Toca enter hero.move Left Toca enter her…" at bounding box center [512, 163] width 218 height 83
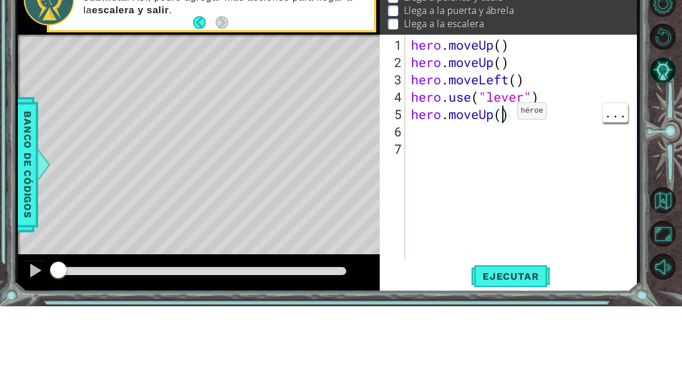
scroll to position [20, 28]
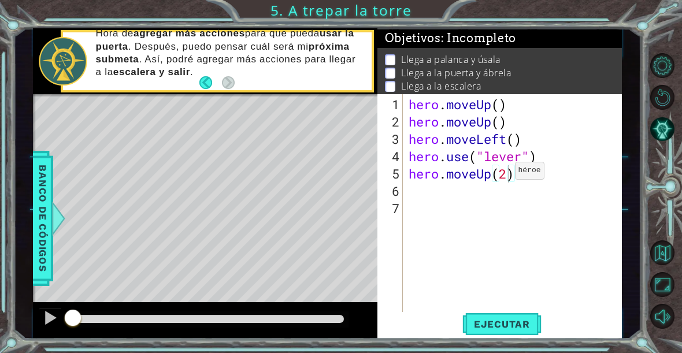
click at [525, 328] on span "Ejecutar" at bounding box center [501, 324] width 79 height 12
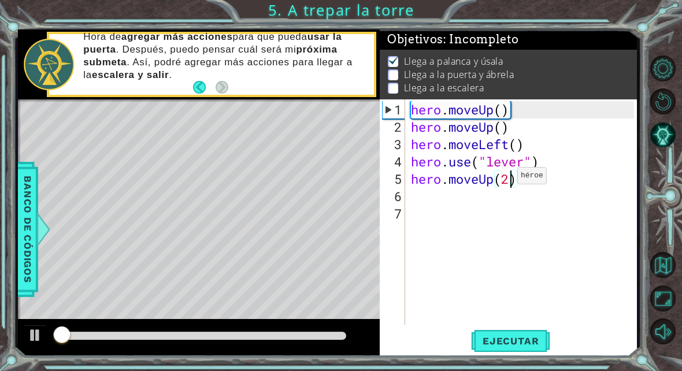
scroll to position [1, 0]
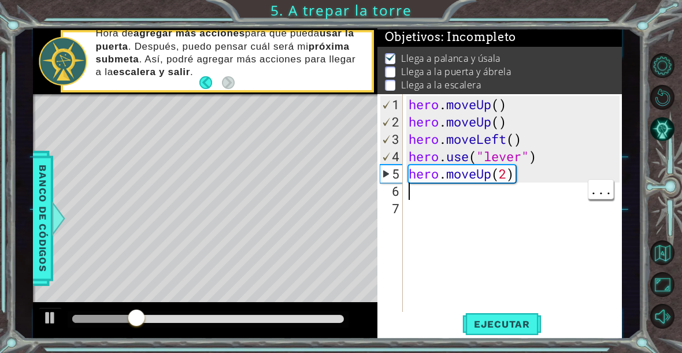
click at [530, 177] on div "hero . moveUp ( ) hero . moveUp ( ) hero . moveLeft ( ) hero . use ( "lever" ) …" at bounding box center [515, 226] width 219 height 260
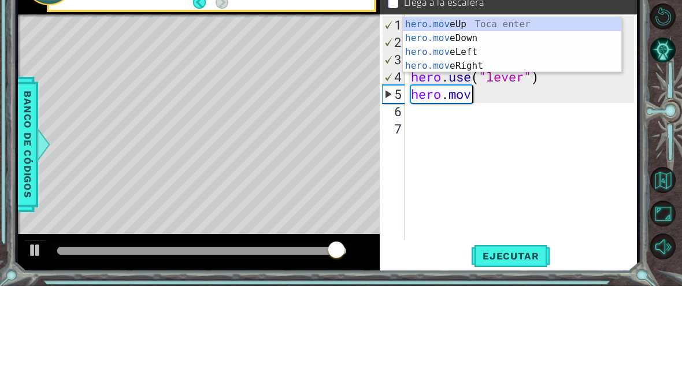
scroll to position [20, 89]
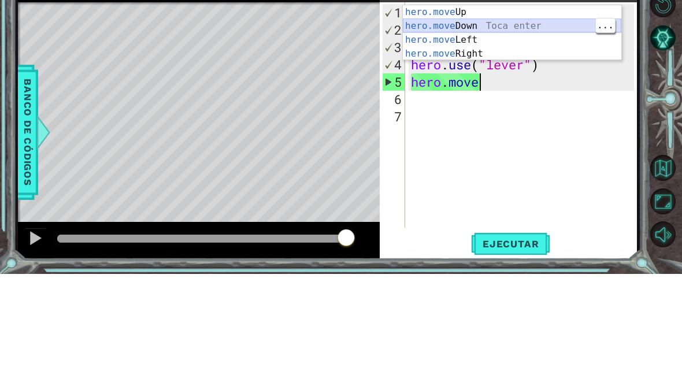
click at [486, 102] on div "hero.move Up Toca enter hero.move Down Toca enter hero.move Left Toca enter her…" at bounding box center [512, 143] width 218 height 83
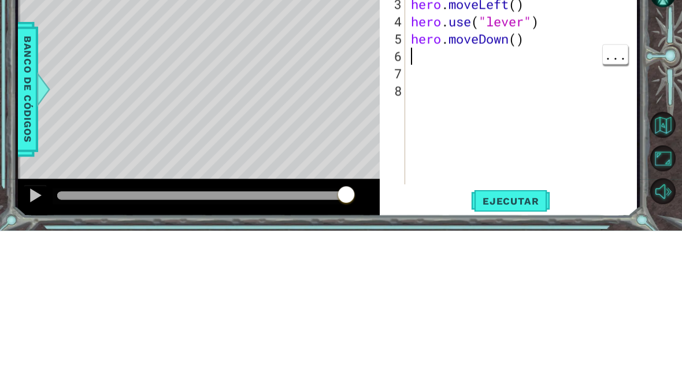
click at [549, 101] on div "hero . moveUp ( ) hero . moveUp ( ) hero . moveLeft ( ) hero . use ( "lever" ) …" at bounding box center [523, 231] width 231 height 260
click at [526, 101] on div "hero . moveUp ( ) hero . moveUp ( ) hero . moveLeft ( ) hero . use ( "lever" ) …" at bounding box center [523, 231] width 231 height 260
click at [537, 101] on div "hero . moveUp ( ) hero . moveUp ( ) hero . moveLeft ( ) hero . use ( "lever" ) …" at bounding box center [523, 231] width 231 height 260
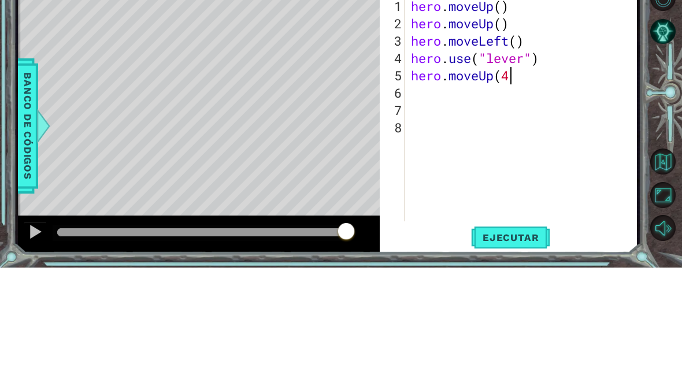
scroll to position [20, 58]
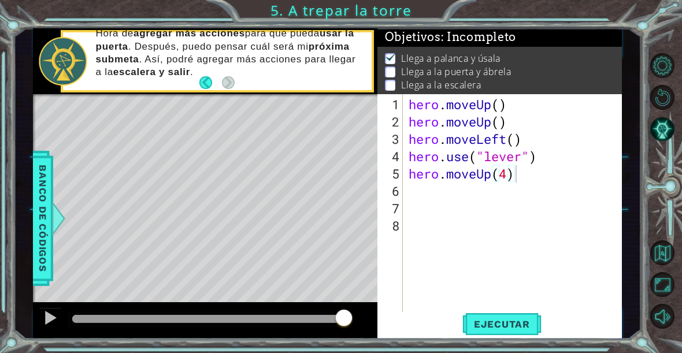
click at [527, 326] on span "Ejecutar" at bounding box center [501, 324] width 79 height 12
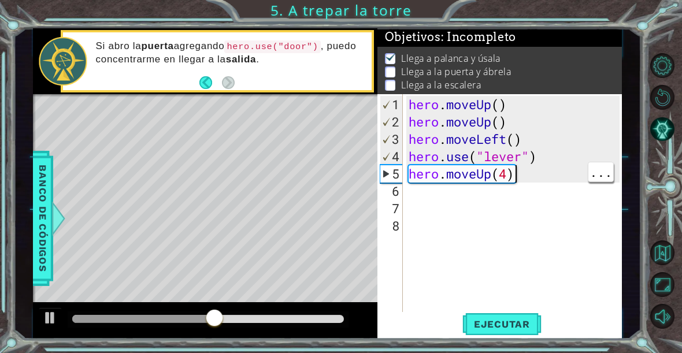
click at [528, 175] on div "hero . moveUp ( ) hero . moveUp ( ) hero . moveLeft ( ) hero . use ( "lever" ) …" at bounding box center [515, 226] width 219 height 260
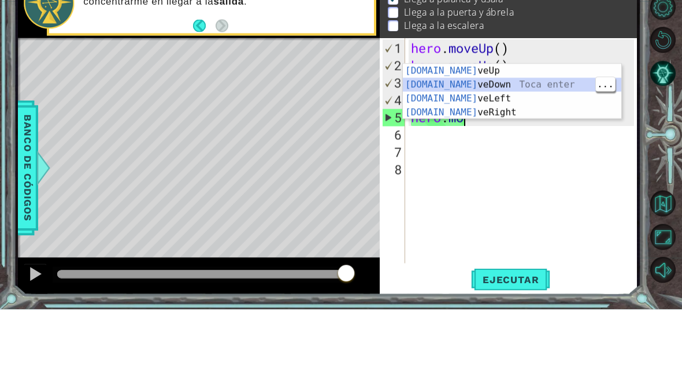
click at [520, 125] on div "[DOMAIN_NAME] veUp Toca enter [DOMAIN_NAME] veDown Toca enter [DOMAIN_NAME] veL…" at bounding box center [512, 166] width 218 height 83
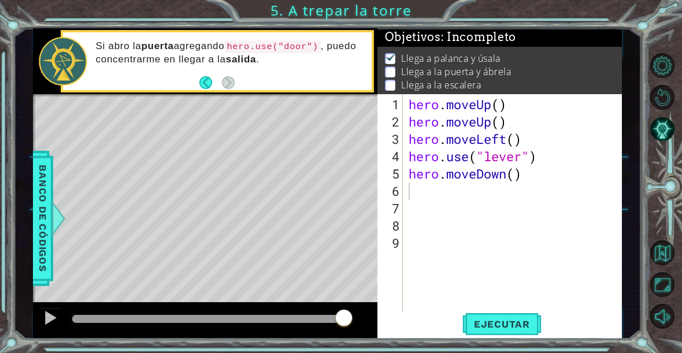
click at [527, 322] on span "Ejecutar" at bounding box center [501, 324] width 79 height 12
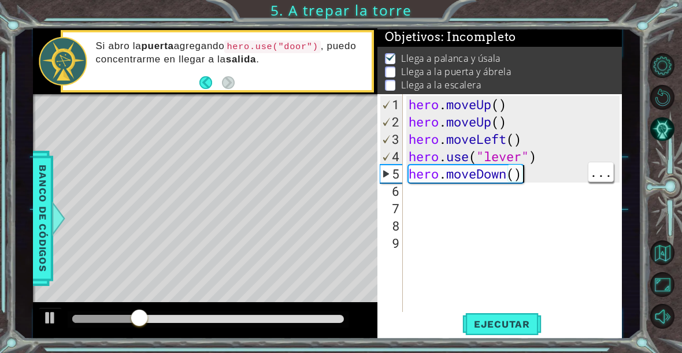
click at [537, 177] on div "hero . moveUp ( ) hero . moveUp ( ) hero . moveLeft ( ) hero . use ( "lever" ) …" at bounding box center [515, 226] width 219 height 260
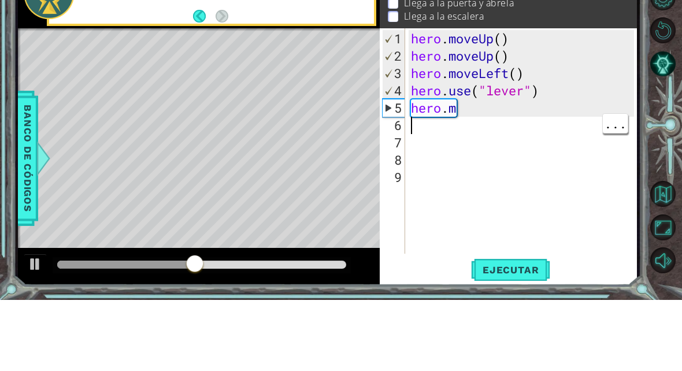
click at [504, 107] on div "hero . moveUp ( ) hero . moveUp ( ) hero . moveLeft ( ) hero . use ( "lever" ) …" at bounding box center [523, 231] width 231 height 260
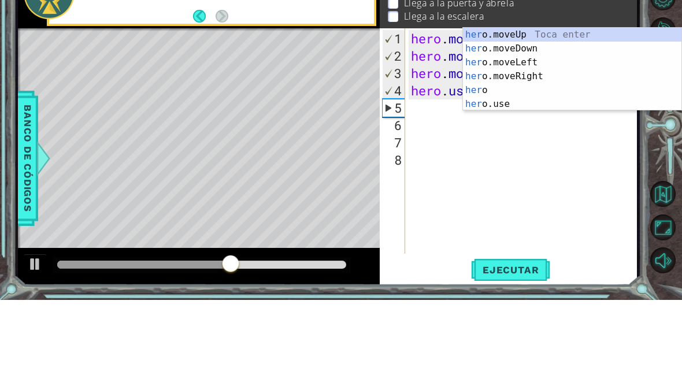
scroll to position [20, 51]
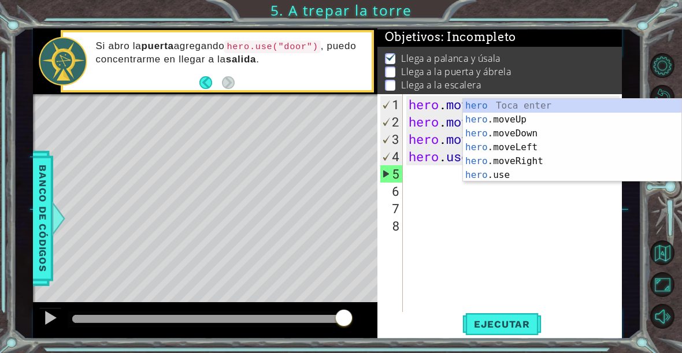
click at [502, 315] on button "Ejecutar" at bounding box center [501, 324] width 79 height 24
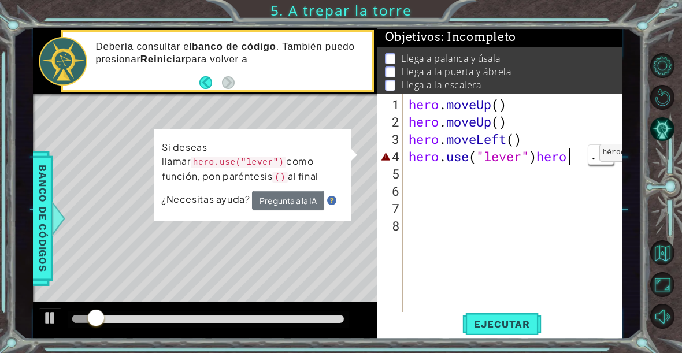
click at [572, 165] on div "hero . moveUp ( ) hero . moveUp ( ) hero . moveLeft ( ) hero . use ( "lever" ) …" at bounding box center [515, 226] width 219 height 260
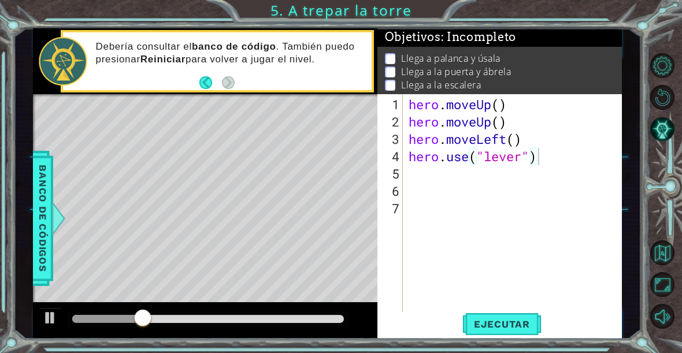
click at [515, 320] on span "Ejecutar" at bounding box center [501, 324] width 79 height 12
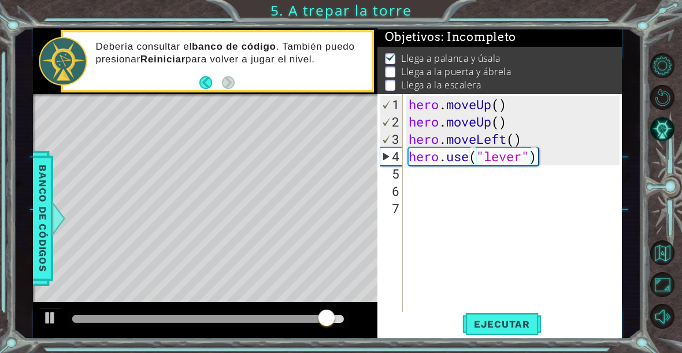
click at [490, 328] on span "Ejecutar" at bounding box center [501, 324] width 79 height 12
click at [542, 154] on div "hero . moveUp ( ) hero . moveUp ( ) hero . moveLeft ( ) hero . use ( "lever" )" at bounding box center [515, 226] width 219 height 260
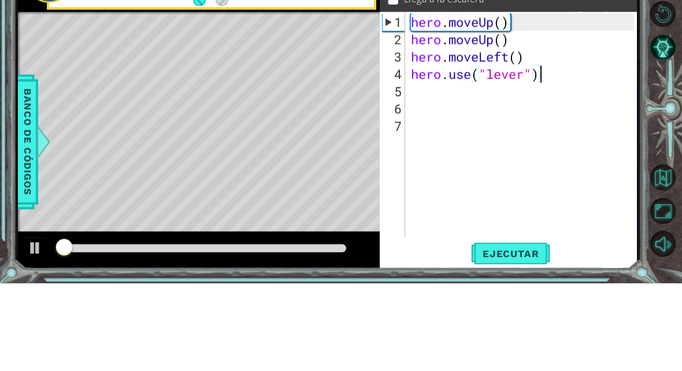
scroll to position [1, 0]
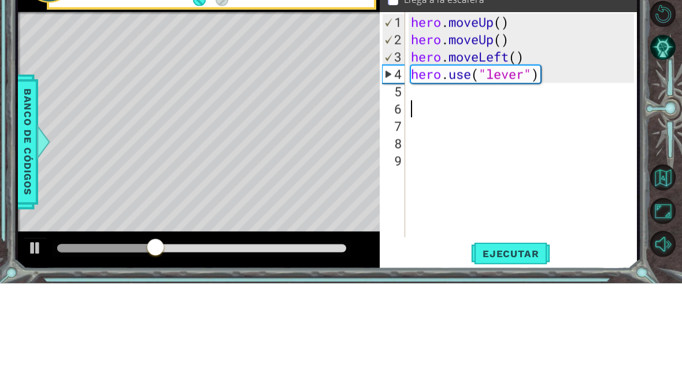
click at [434, 101] on div "hero . moveUp ( ) hero . moveUp ( ) hero . moveLeft ( ) hero . use ( "lever" )" at bounding box center [523, 231] width 231 height 260
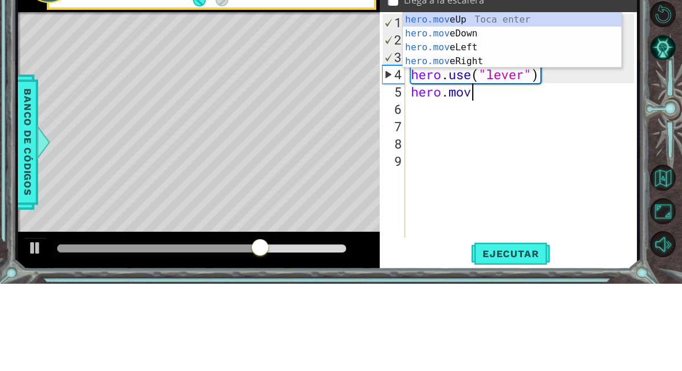
scroll to position [20, 89]
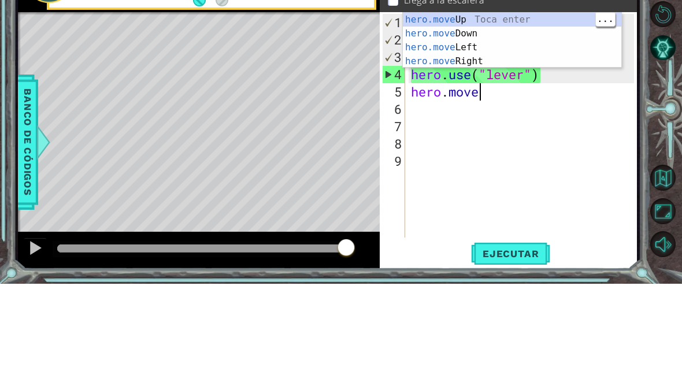
click at [471, 100] on div "hero.move Up Toca enter hero.move Down Toca enter hero.move Left Toca enter her…" at bounding box center [512, 141] width 218 height 83
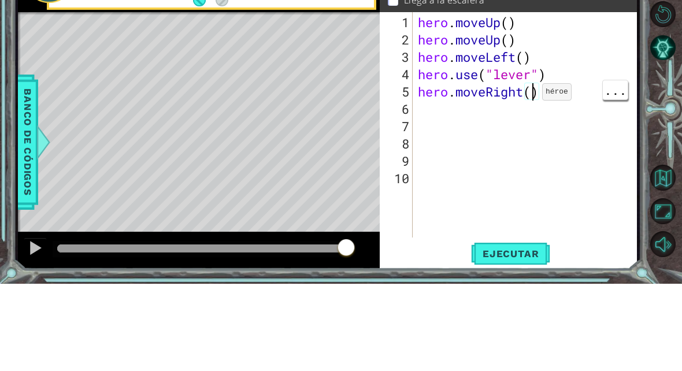
scroll to position [20, 28]
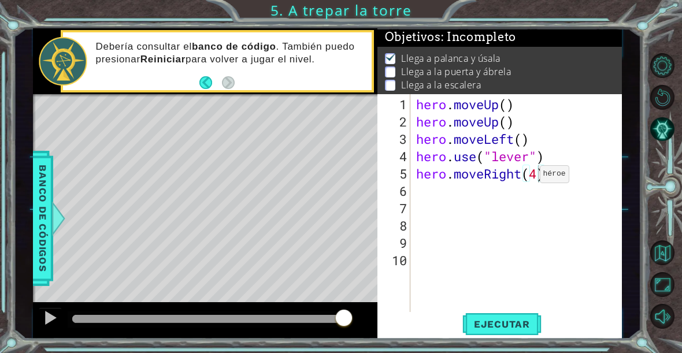
click at [518, 324] on span "Ejecutar" at bounding box center [501, 324] width 79 height 12
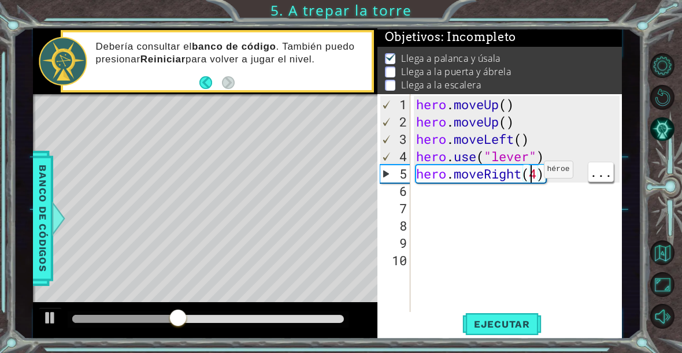
click at [537, 179] on div "hero . moveUp ( ) hero . moveUp ( ) hero . moveLeft ( ) hero . use ( "lever" ) …" at bounding box center [519, 226] width 211 height 260
click at [525, 325] on span "Ejecutar" at bounding box center [501, 324] width 79 height 12
click at [543, 203] on div "hero . moveUp ( ) hero . moveUp ( ) hero . moveLeft ( ) hero . use ( "lever" ) …" at bounding box center [519, 226] width 211 height 260
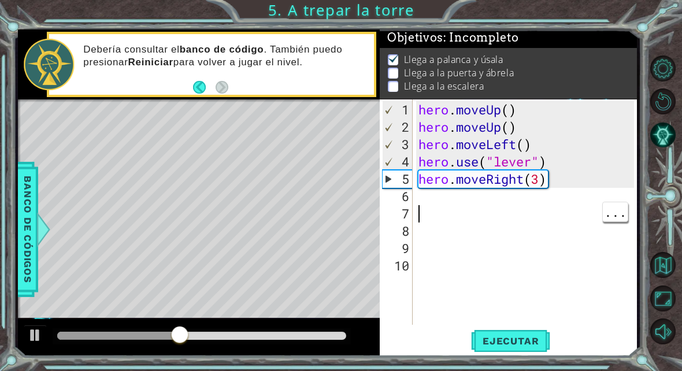
scroll to position [2, 0]
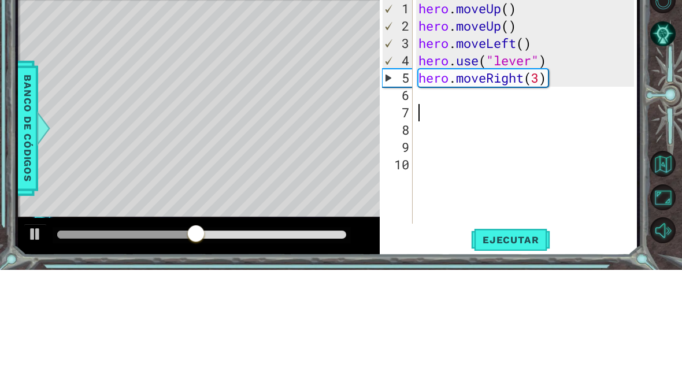
click at [428, 103] on div "hero . moveUp ( ) hero . moveUp ( ) hero . moveLeft ( ) hero . use ( "lever" ) …" at bounding box center [528, 231] width 224 height 260
click at [443, 101] on div "hero . moveUp ( ) hero . moveUp ( ) hero . moveLeft ( ) hero . use ( "lever" ) …" at bounding box center [528, 231] width 224 height 260
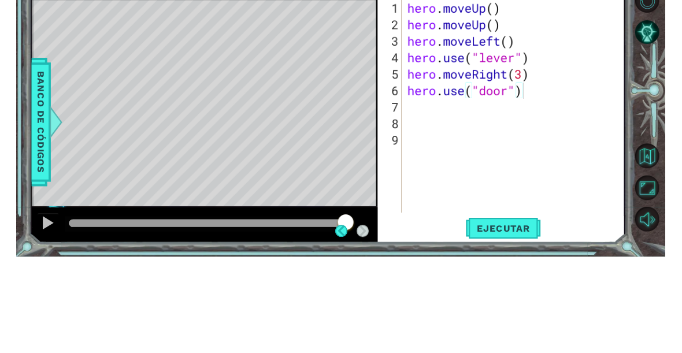
scroll to position [2, 0]
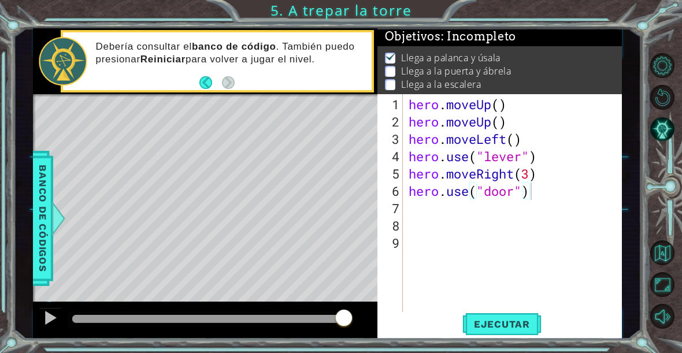
click at [531, 324] on span "Ejecutar" at bounding box center [501, 324] width 79 height 12
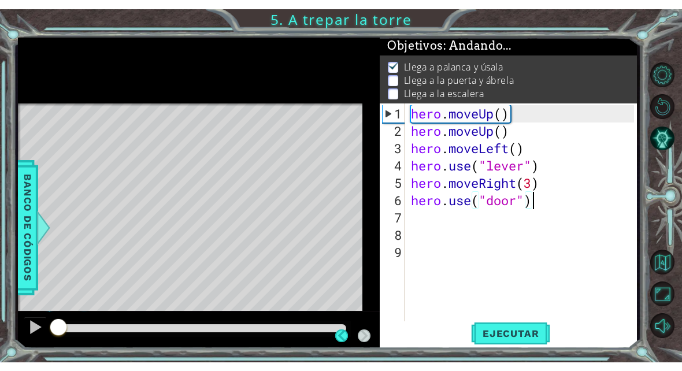
scroll to position [1, 0]
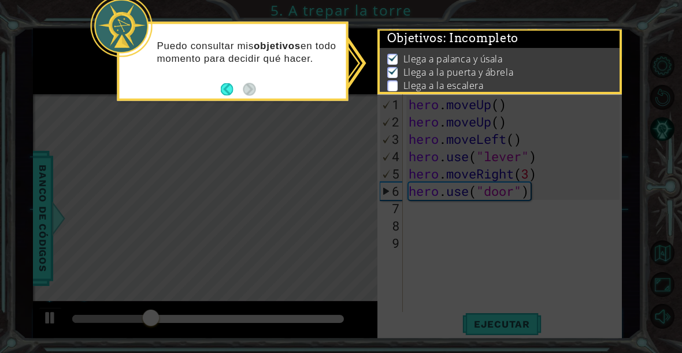
click at [187, 70] on div "Puedo consultar mis objetivos en todo momento para decidir qué hacer." at bounding box center [233, 57] width 226 height 58
click at [226, 88] on button "Back" at bounding box center [232, 89] width 23 height 13
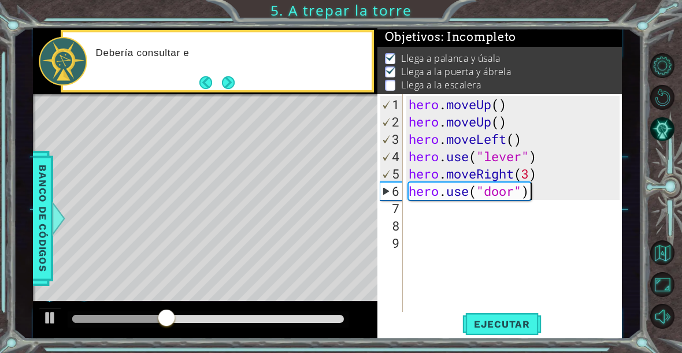
click at [534, 325] on span "Ejecutar" at bounding box center [501, 324] width 79 height 12
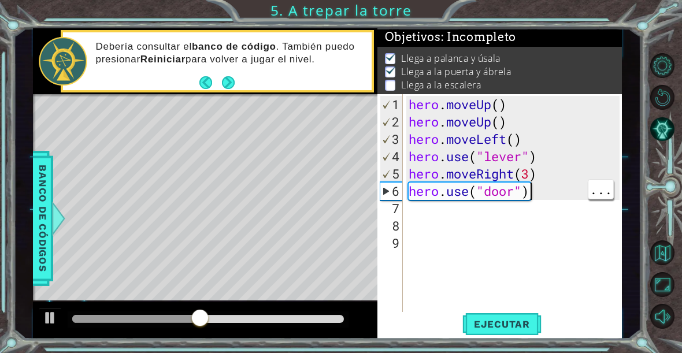
click at [552, 198] on div "hero . moveUp ( ) hero . moveUp ( ) hero . moveLeft ( ) hero . use ( "lever" ) …" at bounding box center [515, 226] width 219 height 260
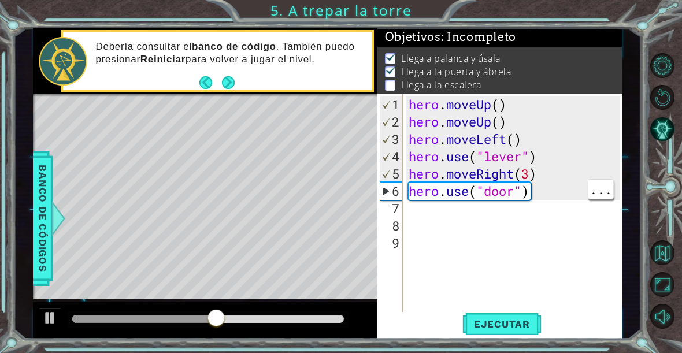
click at [477, 213] on div "hero . moveUp ( ) hero . moveUp ( ) hero . moveLeft ( ) hero . use ( "lever" ) …" at bounding box center [515, 226] width 219 height 260
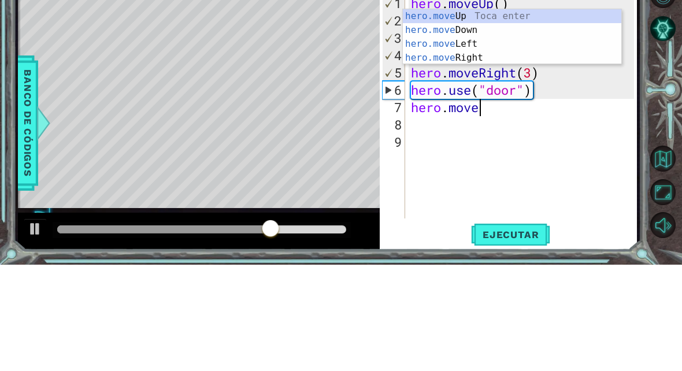
scroll to position [20, 89]
click at [463, 116] on div "hero.move Up Toca enter hero.move Down Toca enter hero.move Left Toca enter her…" at bounding box center [512, 157] width 218 height 83
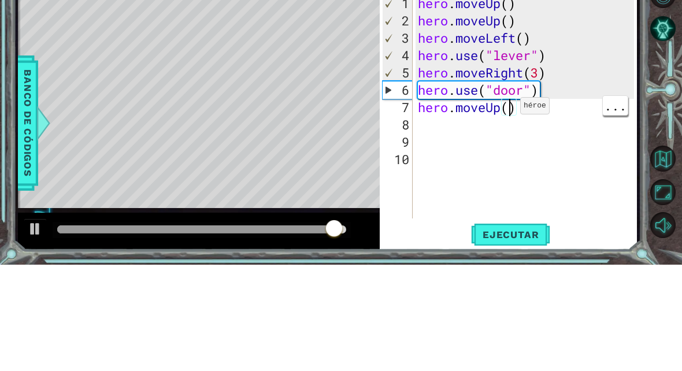
scroll to position [20, 28]
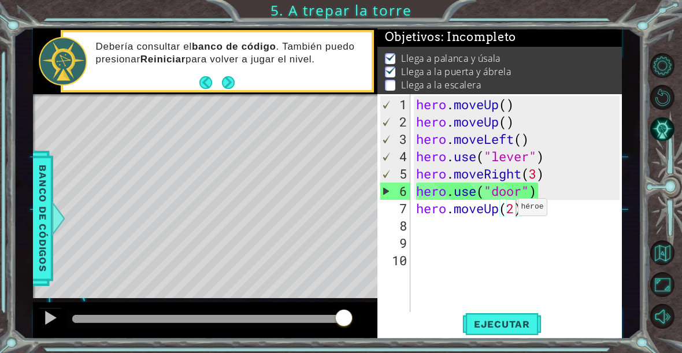
click at [533, 321] on span "Ejecutar" at bounding box center [501, 324] width 79 height 12
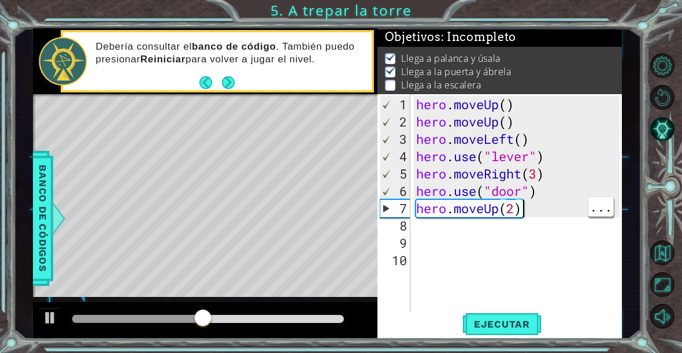
click at [548, 216] on div "hero . moveUp ( ) hero . moveUp ( ) hero . moveLeft ( ) hero . use ( "lever" ) …" at bounding box center [519, 226] width 211 height 260
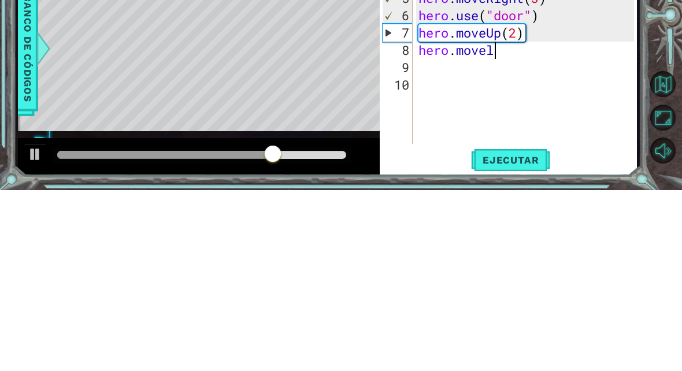
scroll to position [20, 63]
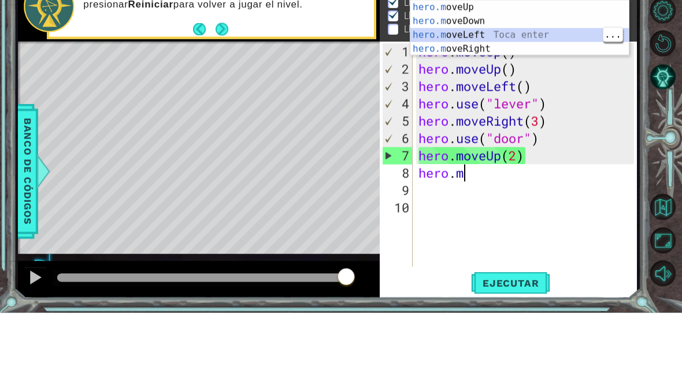
click at [483, 58] on div "hero.m oveUp Toca enter hero.m oveDown Toca enter hero.m oveLeft Toca enter her…" at bounding box center [519, 99] width 218 height 83
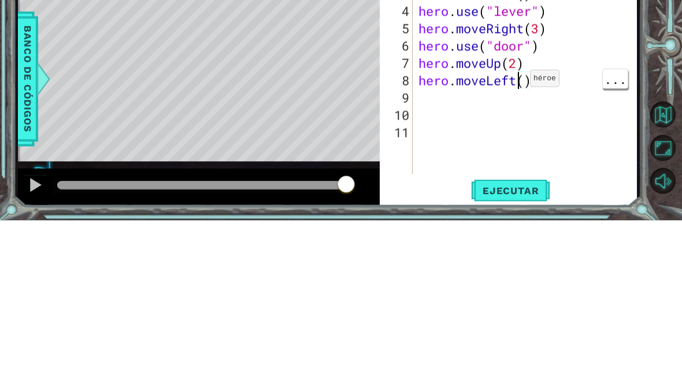
click at [520, 101] on div "hero . moveUp ( ) hero . moveUp ( ) hero . moveLeft ( ) hero . use ( "lever" ) …" at bounding box center [528, 231] width 224 height 260
click at [524, 101] on div "hero . moveUp ( ) hero . moveUp ( ) hero . moveLeft ( ) hero . use ( "lever" ) …" at bounding box center [528, 231] width 224 height 260
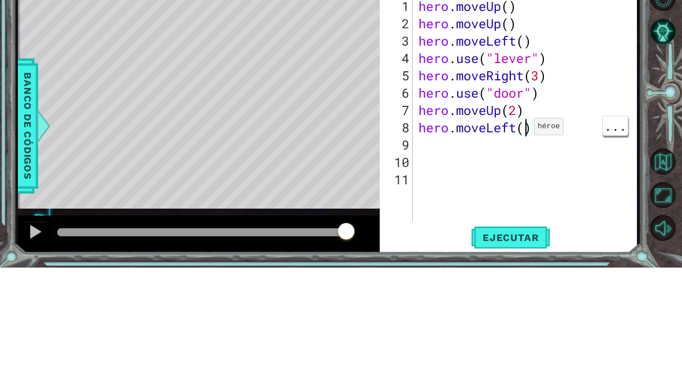
scroll to position [20, 28]
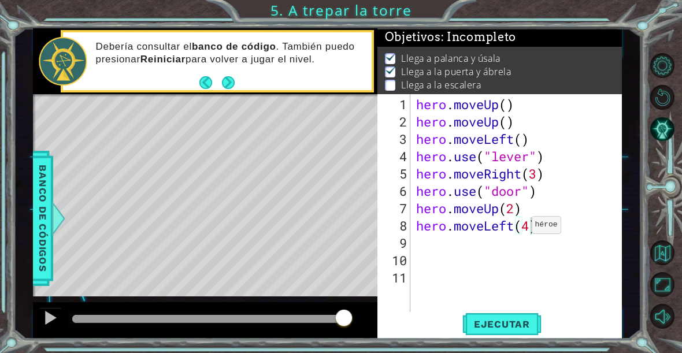
type textarea "abcde fg"
click at [522, 317] on button "Ejecutar" at bounding box center [501, 324] width 79 height 24
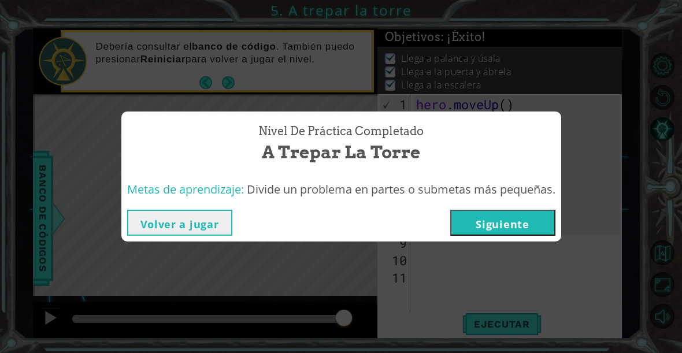
click at [530, 224] on button "Siguiente" at bounding box center [502, 223] width 105 height 26
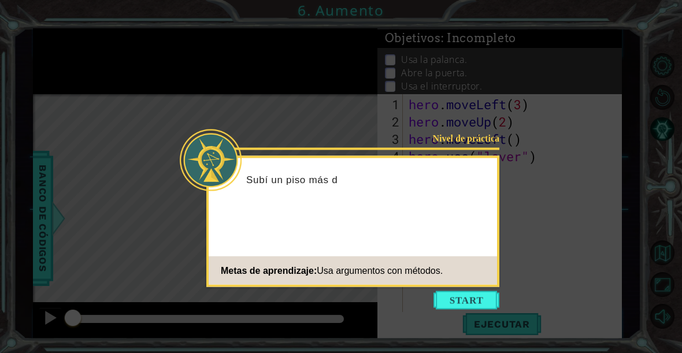
click at [471, 299] on button "Start" at bounding box center [466, 300] width 66 height 18
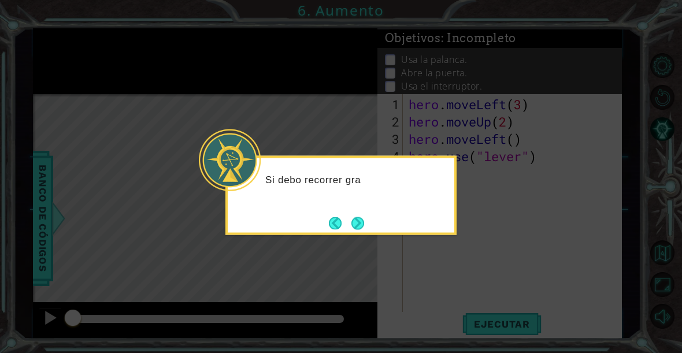
click at [364, 229] on button "Next" at bounding box center [357, 223] width 13 height 13
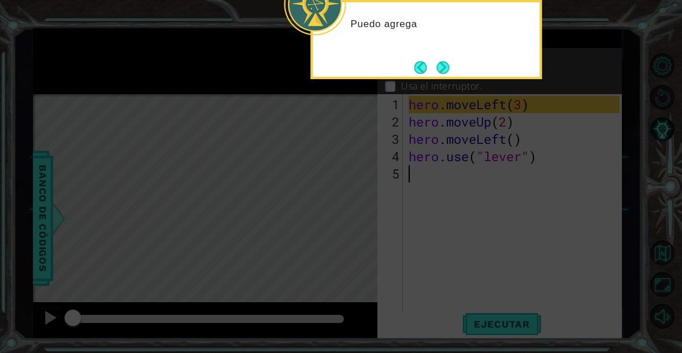
click at [446, 72] on button "Next" at bounding box center [442, 67] width 13 height 13
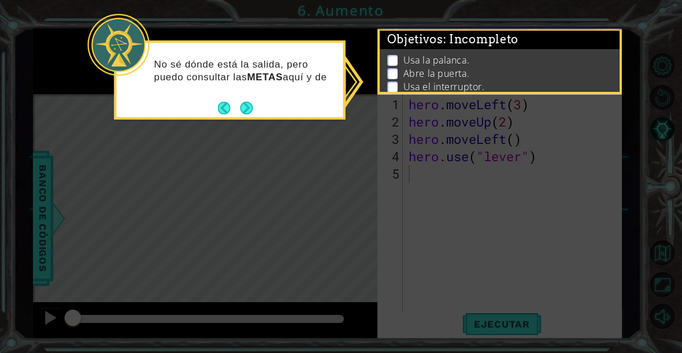
click at [252, 106] on button "Next" at bounding box center [246, 108] width 13 height 13
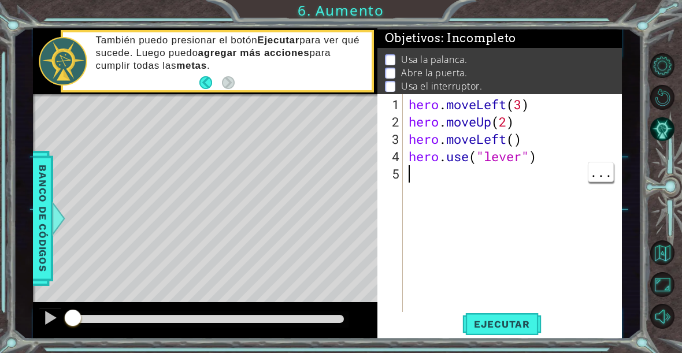
click at [500, 317] on button "Ejecutar" at bounding box center [501, 324] width 79 height 24
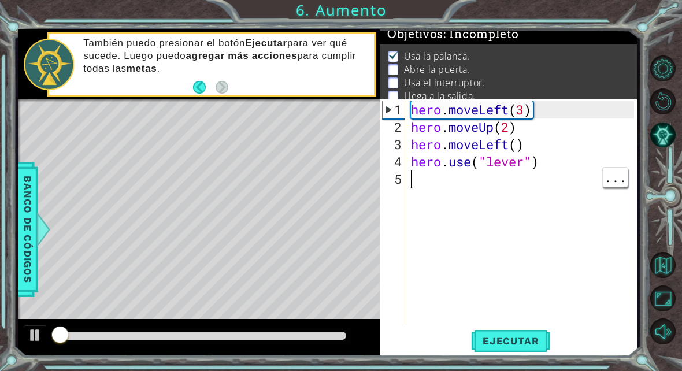
scroll to position [8, 0]
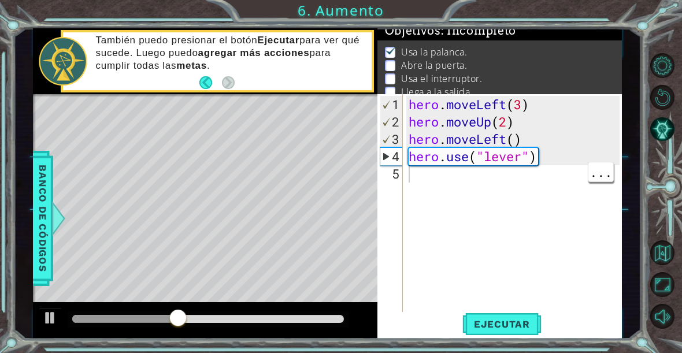
click at [448, 188] on div "hero . moveLeft ( 3 ) hero . moveUp ( 2 ) hero . moveLeft ( ) hero . use ( "lev…" at bounding box center [515, 226] width 219 height 260
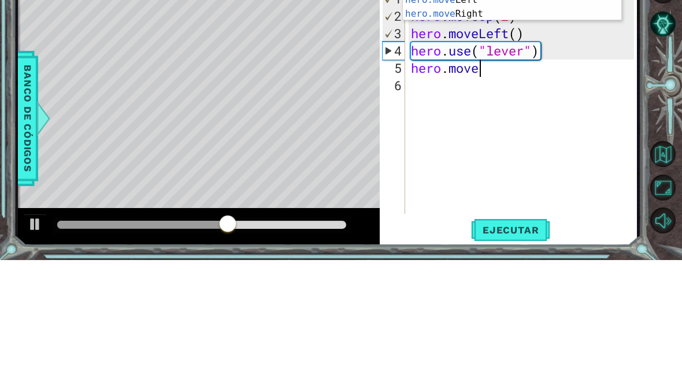
scroll to position [20, 51]
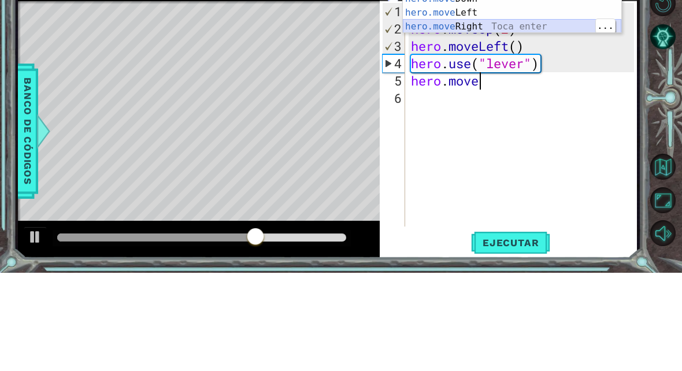
click at [492, 76] on div "hero.move Up Toca enter hero.move Down Toca enter hero.move Left Toca enter her…" at bounding box center [512, 117] width 218 height 83
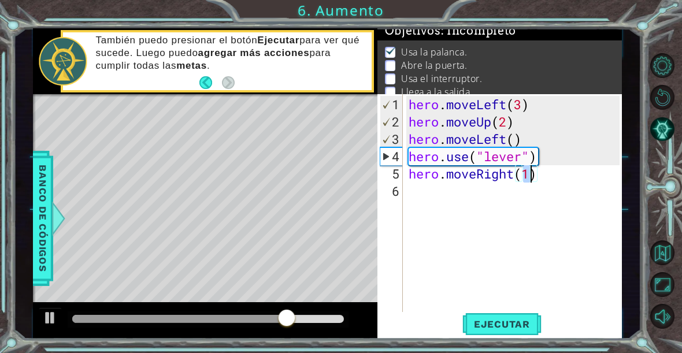
click at [533, 325] on span "Ejecutar" at bounding box center [501, 324] width 79 height 12
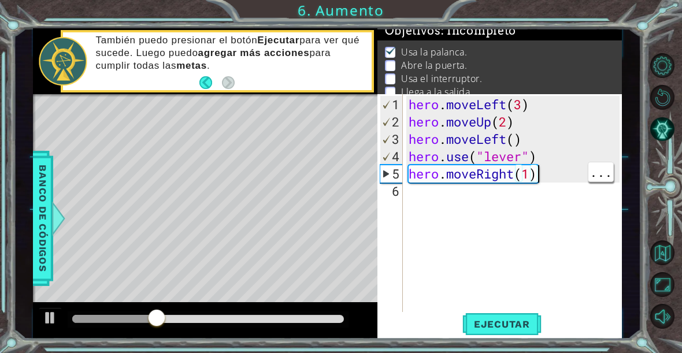
click at [550, 179] on div "hero . moveLeft ( 3 ) hero . moveUp ( 2 ) hero . moveLeft ( ) hero . use ( "lev…" at bounding box center [515, 226] width 219 height 260
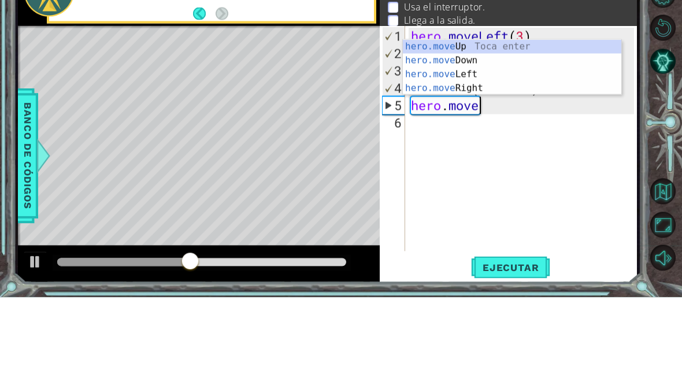
scroll to position [20, 28]
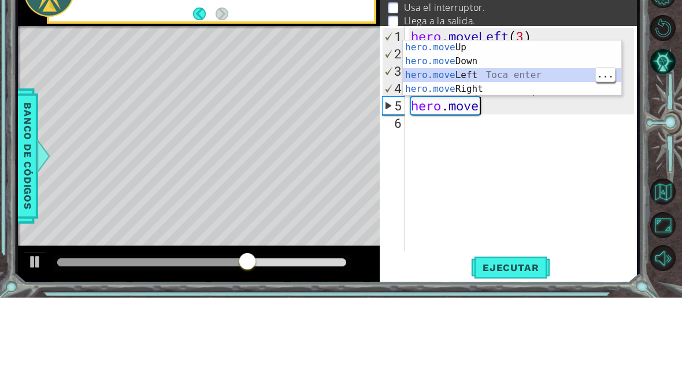
click at [489, 114] on div "hero.move Up Toca enter hero.move Down Toca enter hero.move Left Toca enter her…" at bounding box center [512, 155] width 218 height 83
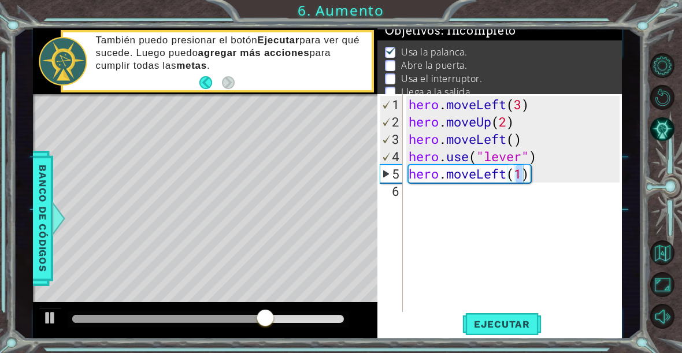
click at [525, 328] on span "Ejecutar" at bounding box center [501, 324] width 79 height 12
click at [557, 180] on div "hero . moveLeft ( 3 ) hero . moveUp ( 2 ) hero . moveLeft ( ) hero . use ( "lev…" at bounding box center [515, 226] width 219 height 260
click at [549, 174] on div "hero . moveLeft ( 3 ) hero . moveUp ( 2 ) hero . moveLeft ( ) hero . use ( "lev…" at bounding box center [515, 226] width 219 height 260
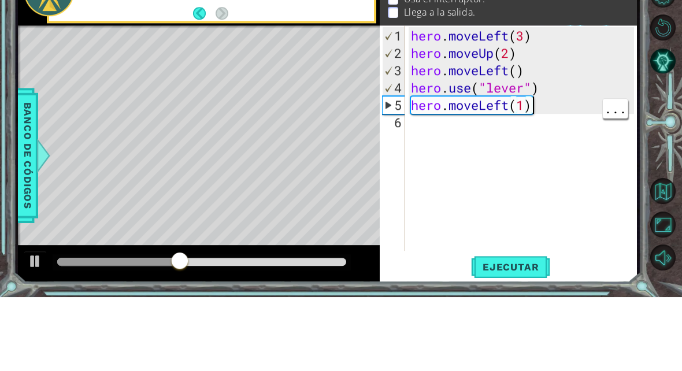
scroll to position [16, 0]
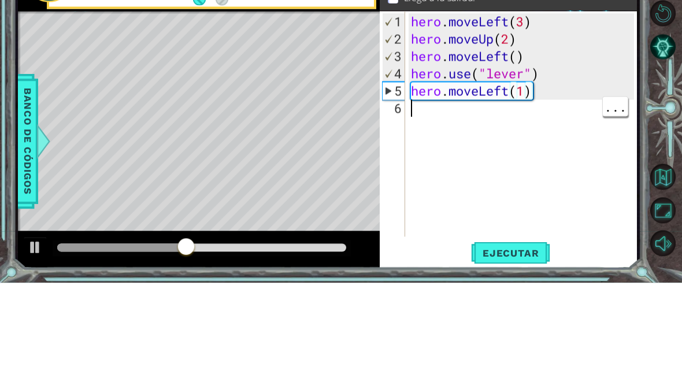
click at [442, 112] on div "hero . moveLeft ( 3 ) hero . moveUp ( 2 ) hero . moveLeft ( ) hero . use ( "lev…" at bounding box center [523, 231] width 231 height 260
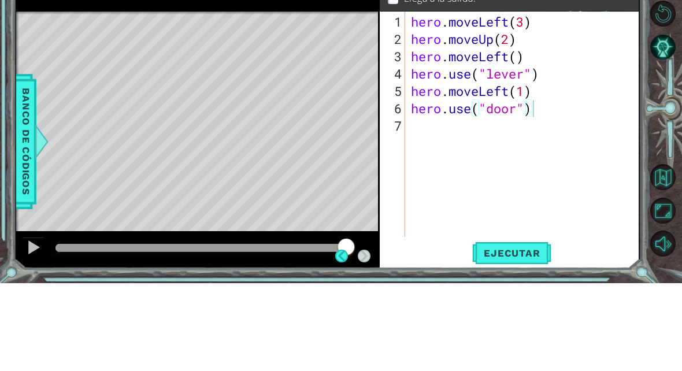
scroll to position [15, 0]
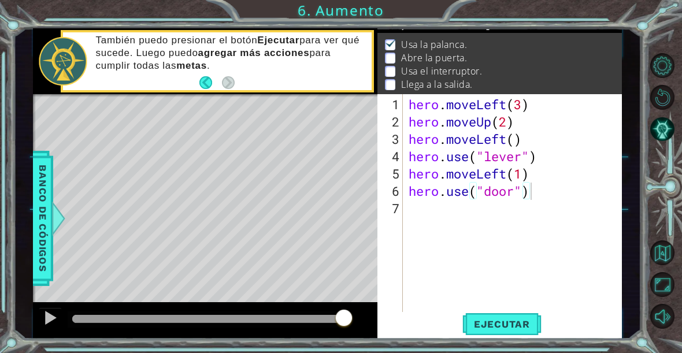
click at [518, 328] on span "Ejecutar" at bounding box center [501, 324] width 79 height 12
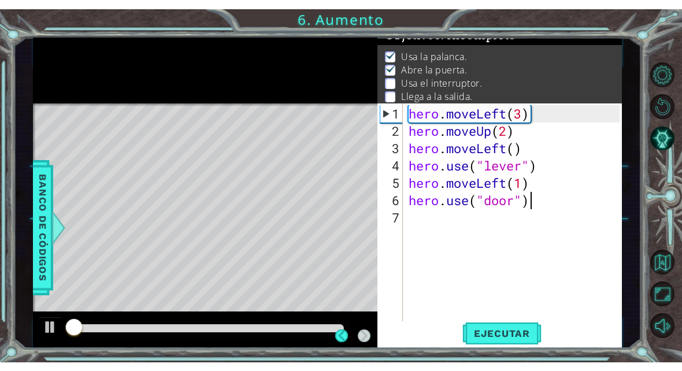
scroll to position [8, 0]
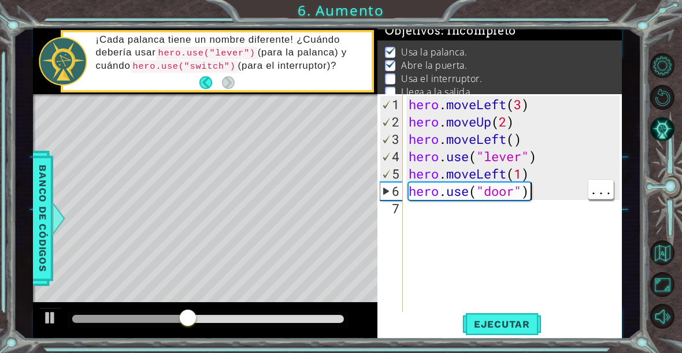
click at [424, 205] on div "hero . moveLeft ( 3 ) hero . moveUp ( 2 ) hero . moveLeft ( ) hero . use ( "lev…" at bounding box center [515, 226] width 219 height 260
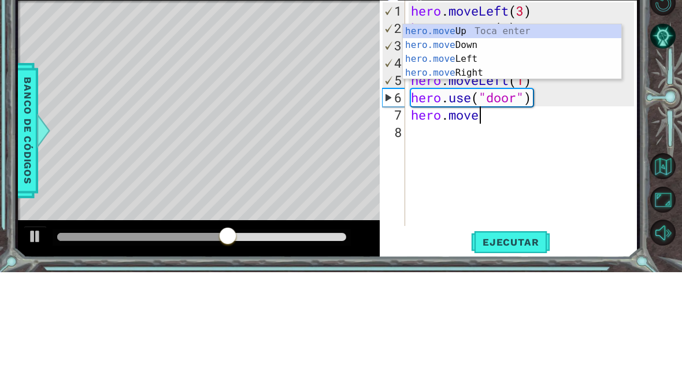
scroll to position [20, 81]
click at [456, 123] on div "hero.move Up Toca enter hero.move Down Toca enter hero.move Left Toca enter her…" at bounding box center [512, 164] width 218 height 83
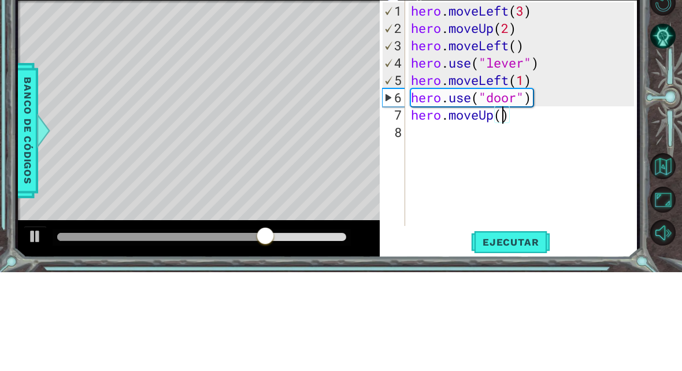
scroll to position [20, 28]
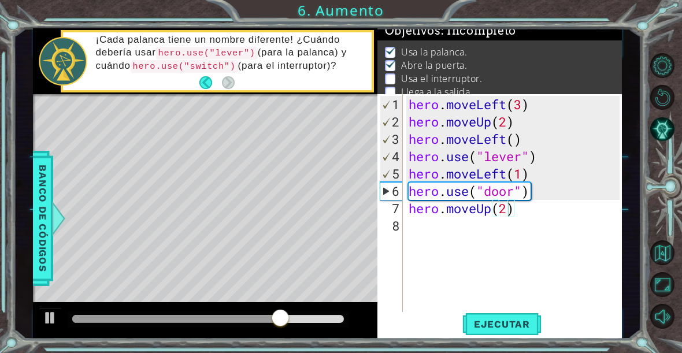
click at [530, 324] on span "Ejecutar" at bounding box center [501, 324] width 79 height 12
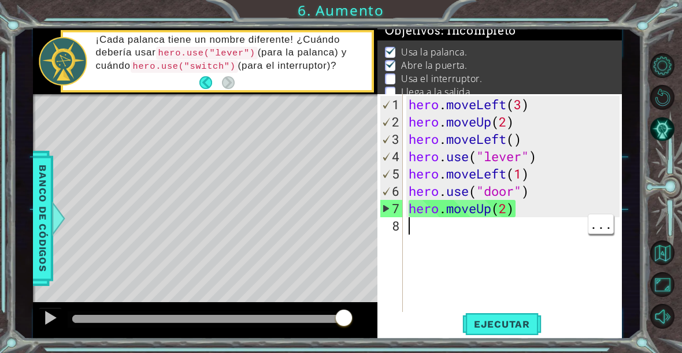
click at [439, 239] on div "hero . moveLeft ( 3 ) hero . moveUp ( 2 ) hero . moveLeft ( ) hero . use ( "lev…" at bounding box center [515, 226] width 219 height 260
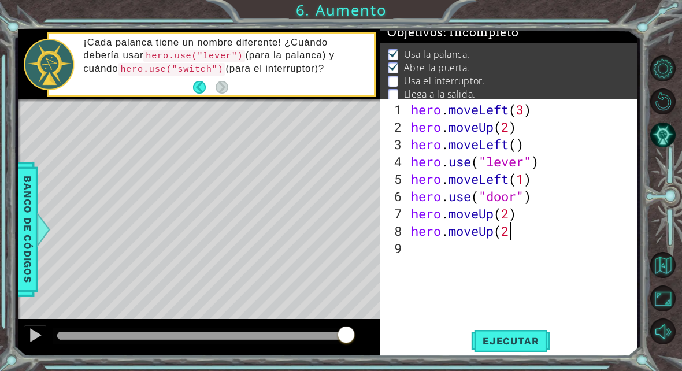
scroll to position [20, 119]
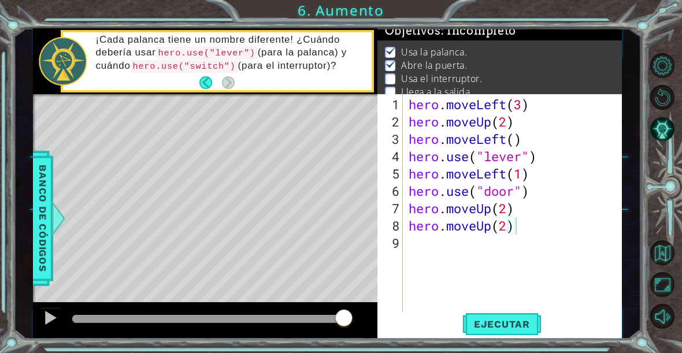
click at [522, 330] on button "Ejecutar" at bounding box center [501, 324] width 79 height 24
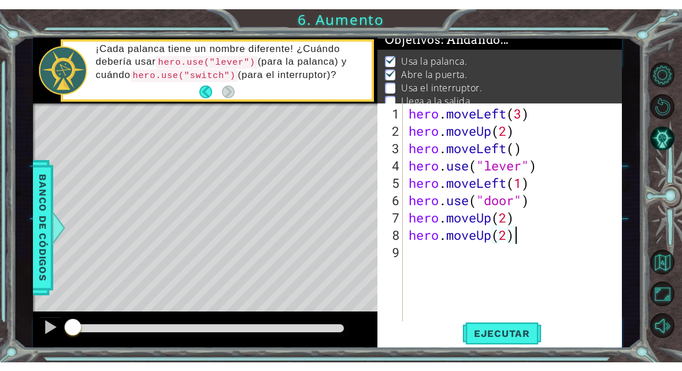
scroll to position [20, 63]
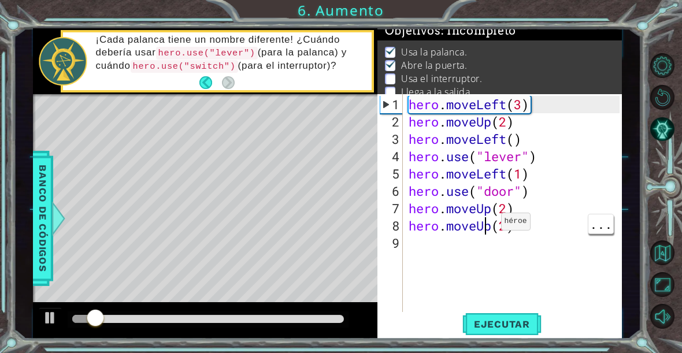
click at [491, 239] on div "hero . moveLeft ( 3 ) hero . moveUp ( 2 ) hero . moveLeft ( ) hero . use ( "lev…" at bounding box center [515, 226] width 219 height 260
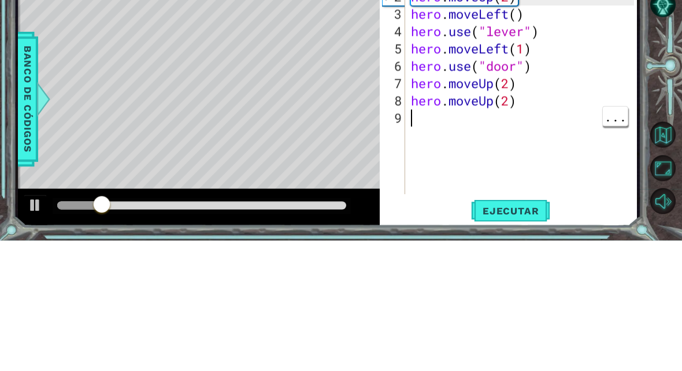
click at [515, 102] on div "hero . moveLeft ( 3 ) hero . moveUp ( 2 ) hero . moveLeft ( ) hero . use ( "lev…" at bounding box center [523, 231] width 231 height 260
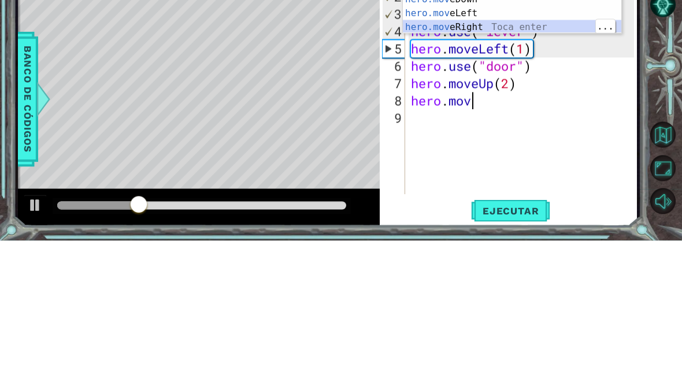
click at [472, 109] on div "hero.mov eUp Toca enter hero.mov eDown Toca enter hero.mov eLeft Toca enter her…" at bounding box center [512, 150] width 218 height 83
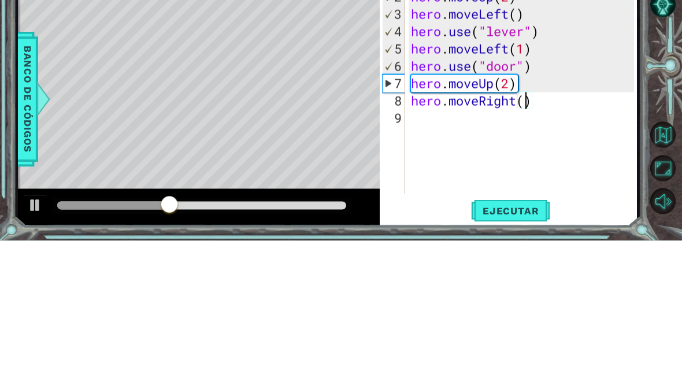
scroll to position [20, 28]
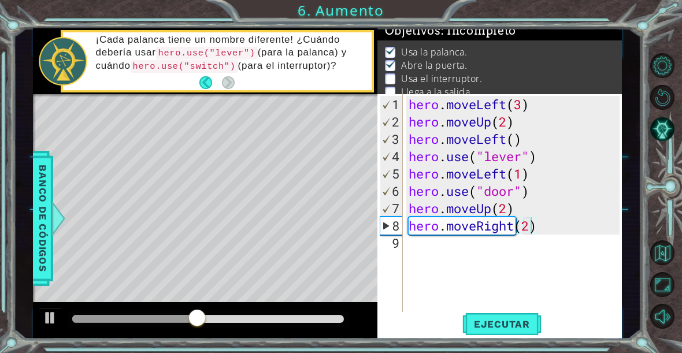
click at [518, 315] on button "Ejecutar" at bounding box center [501, 324] width 79 height 24
click at [430, 248] on div "hero . moveLeft ( 3 ) hero . moveUp ( 2 ) hero . moveLeft ( ) hero . use ( "lev…" at bounding box center [515, 226] width 219 height 260
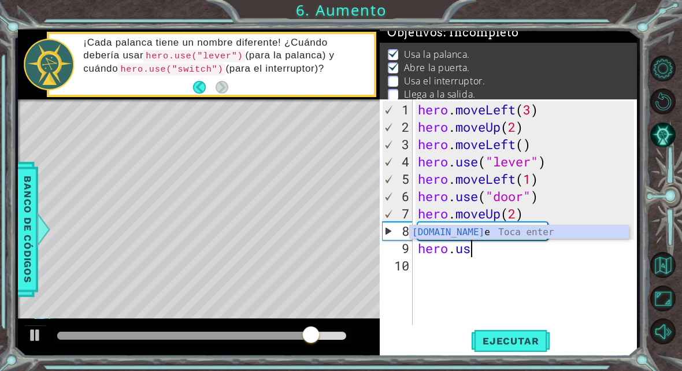
type textarea "ab.usecde fg"
